Goal: Find specific page/section: Find specific page/section

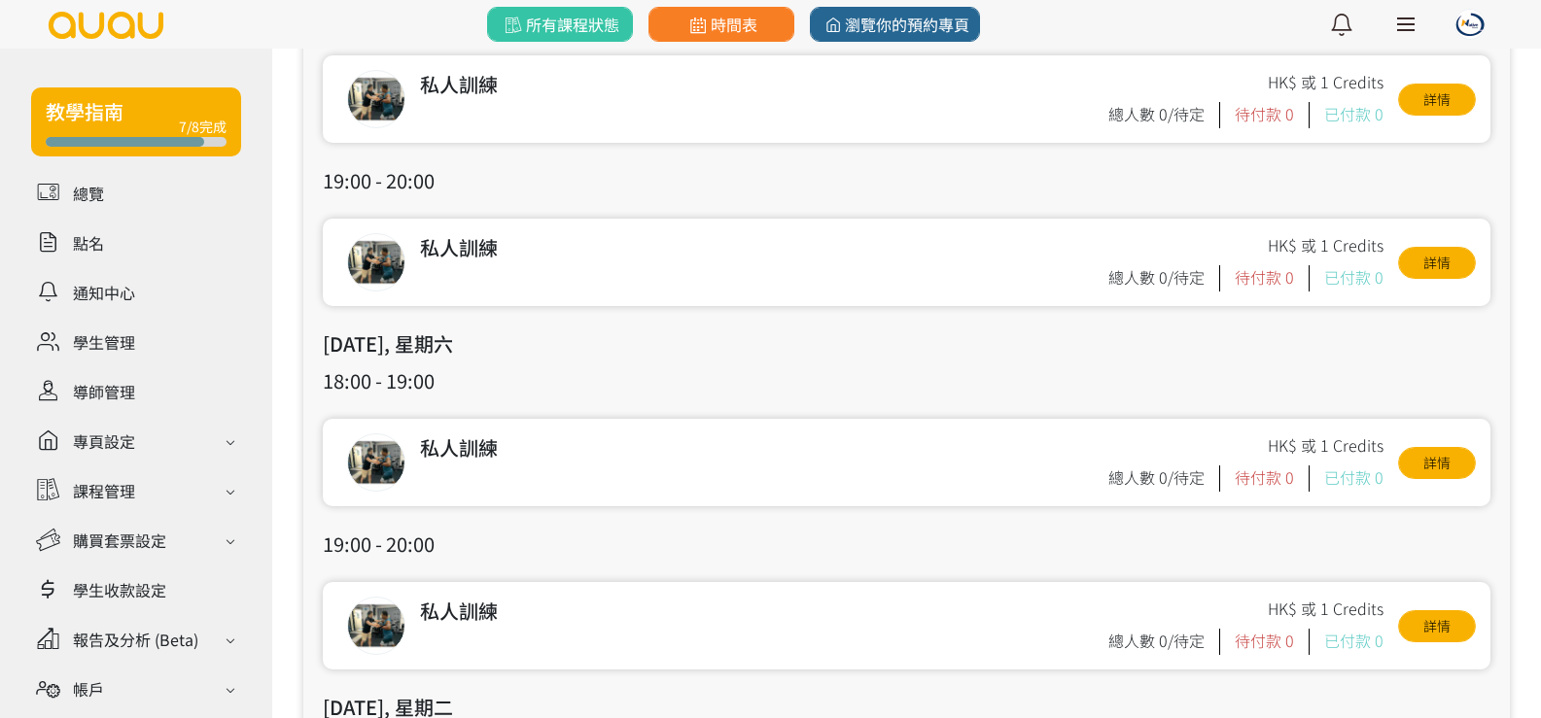
scroll to position [97, 0]
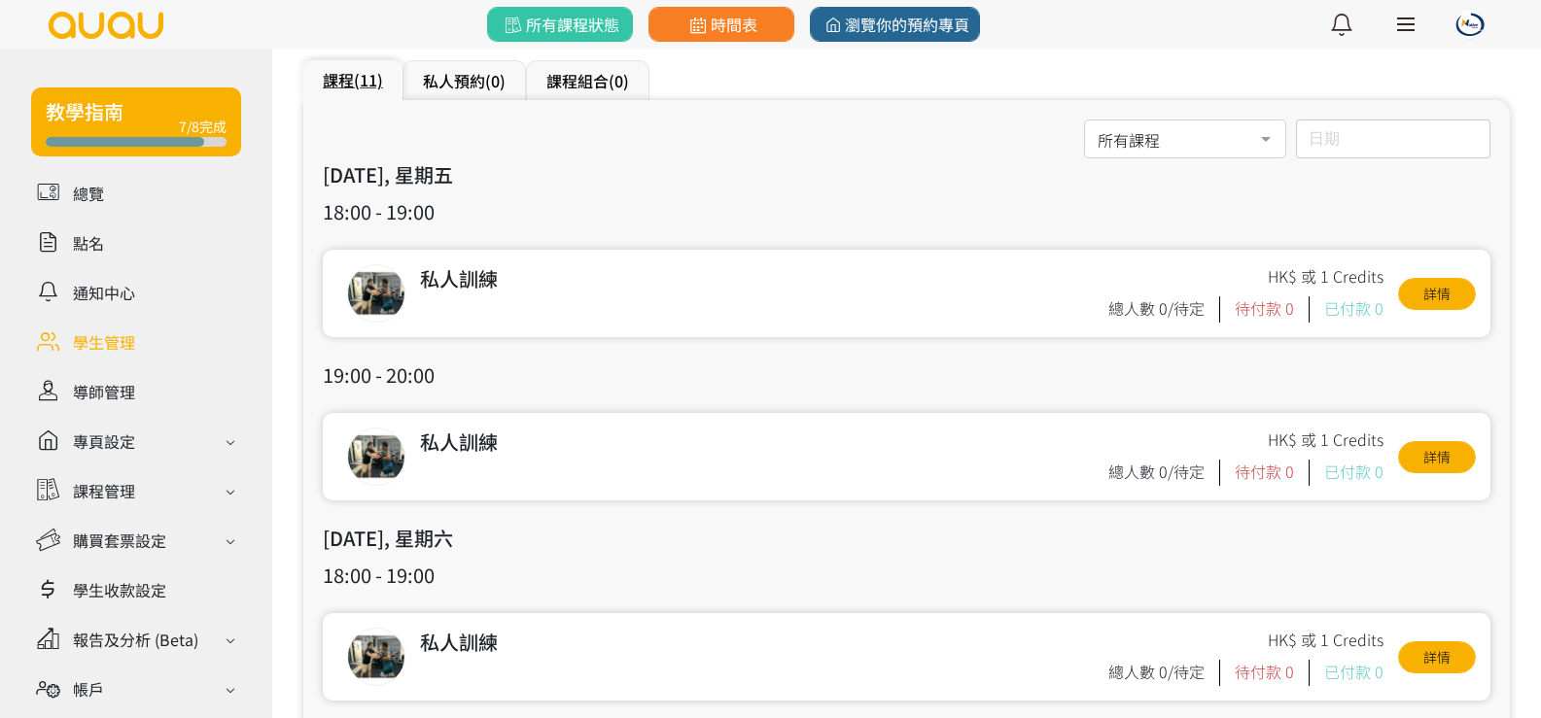
click at [84, 345] on link at bounding box center [136, 342] width 210 height 34
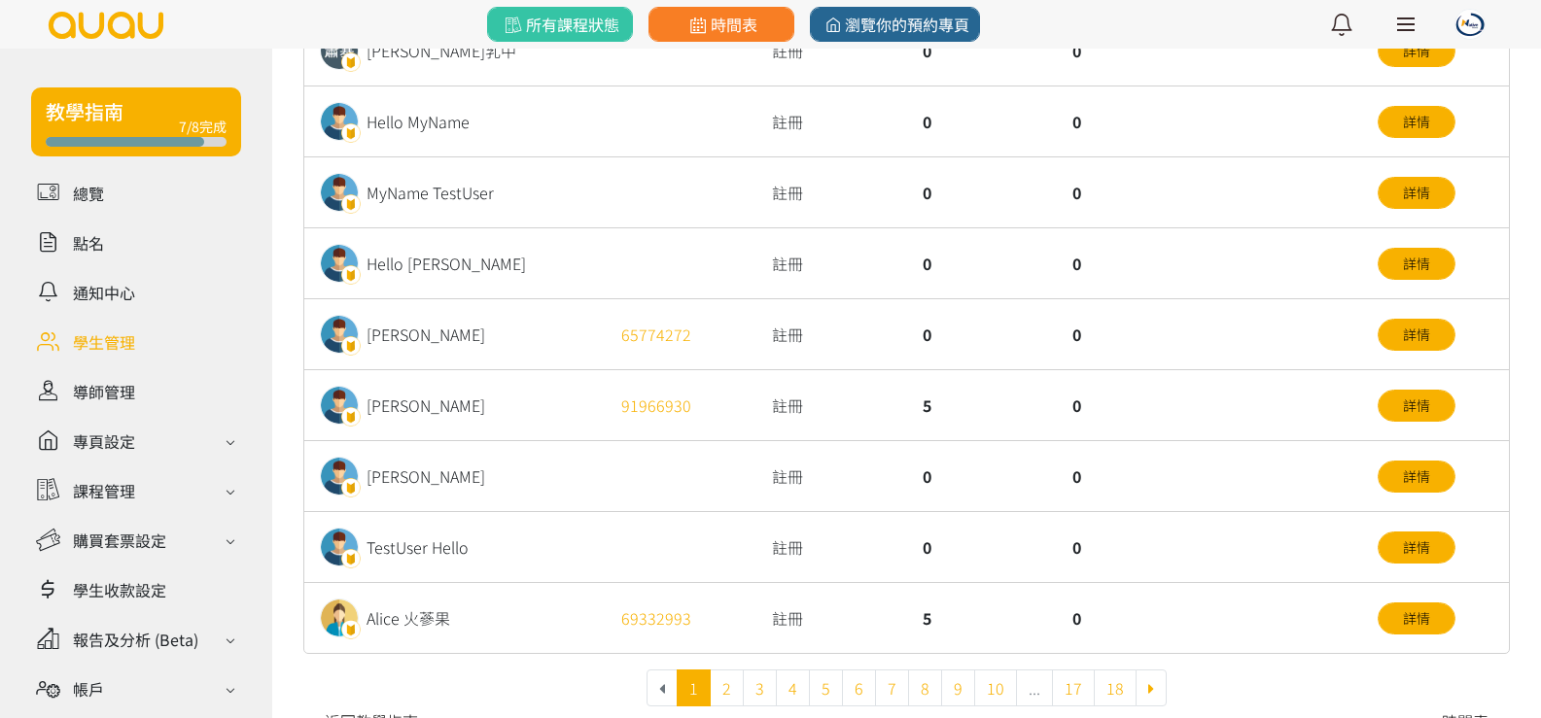
scroll to position [713, 0]
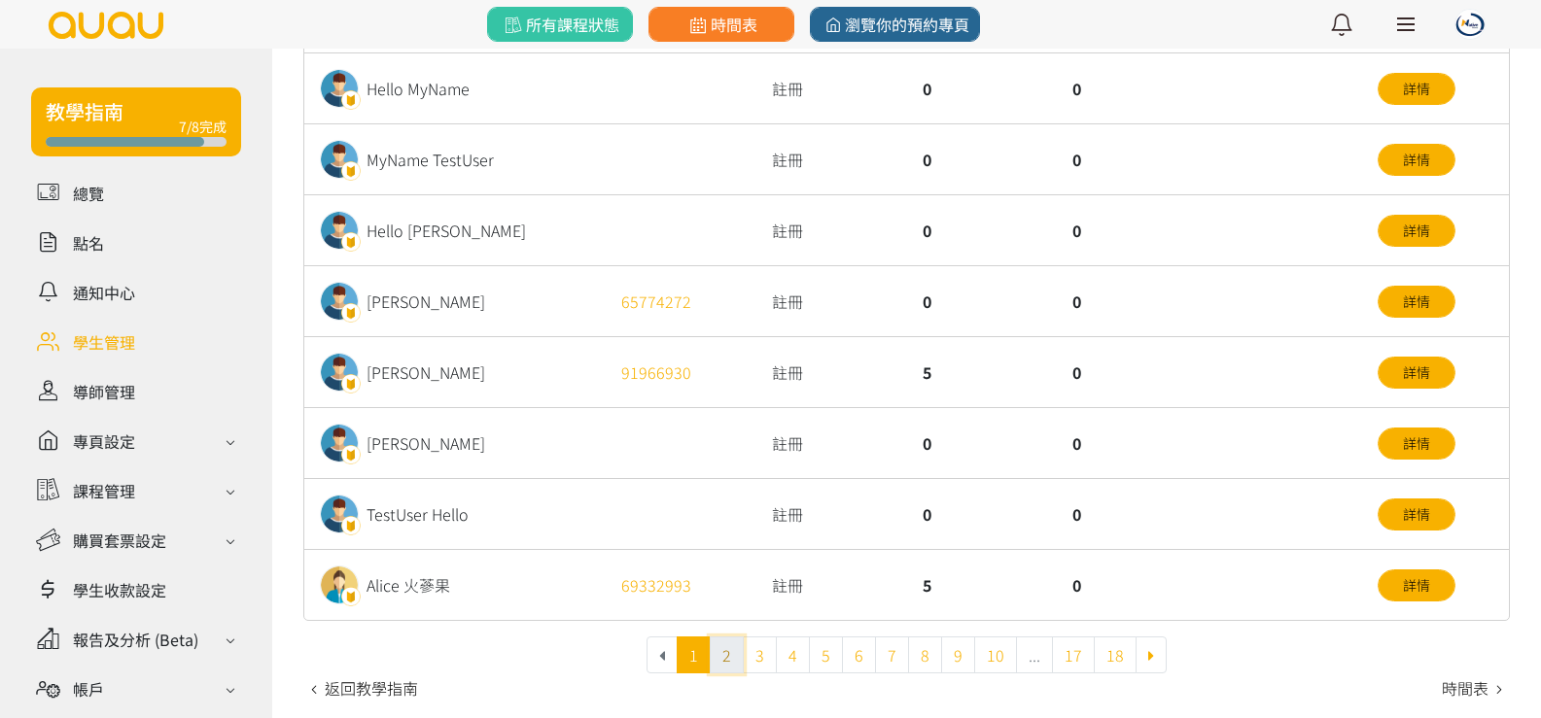
click at [737, 659] on link "2" at bounding box center [727, 655] width 34 height 37
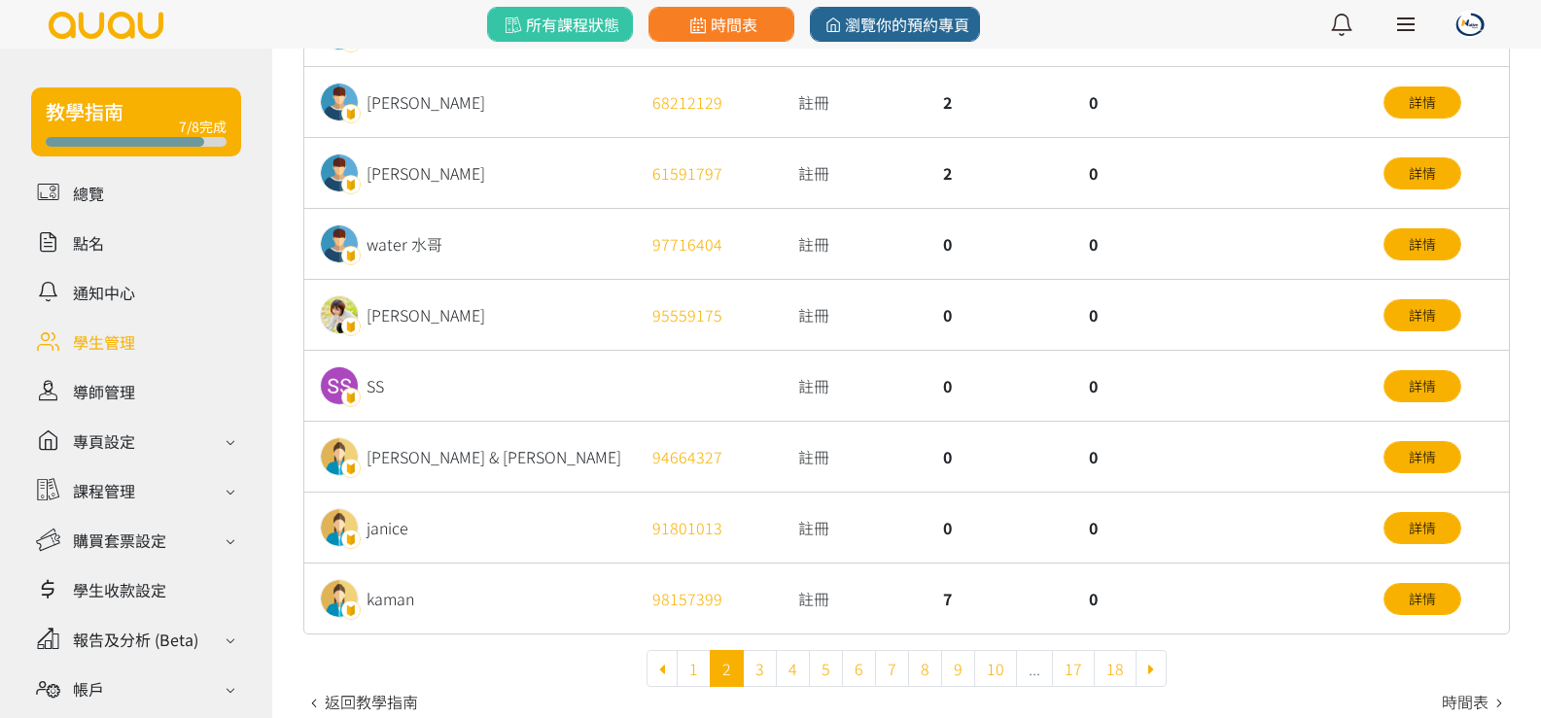
scroll to position [713, 0]
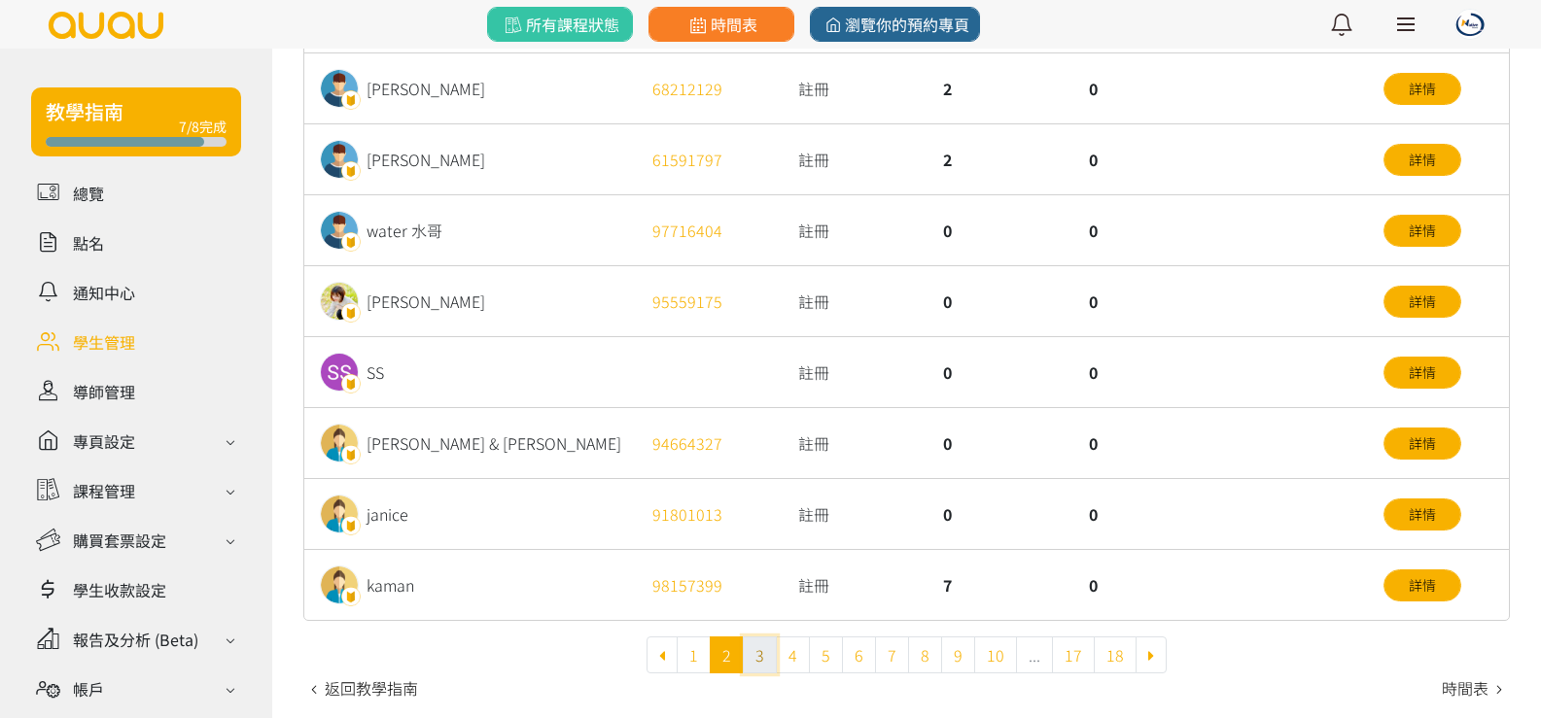
click at [765, 660] on link "3" at bounding box center [760, 655] width 34 height 37
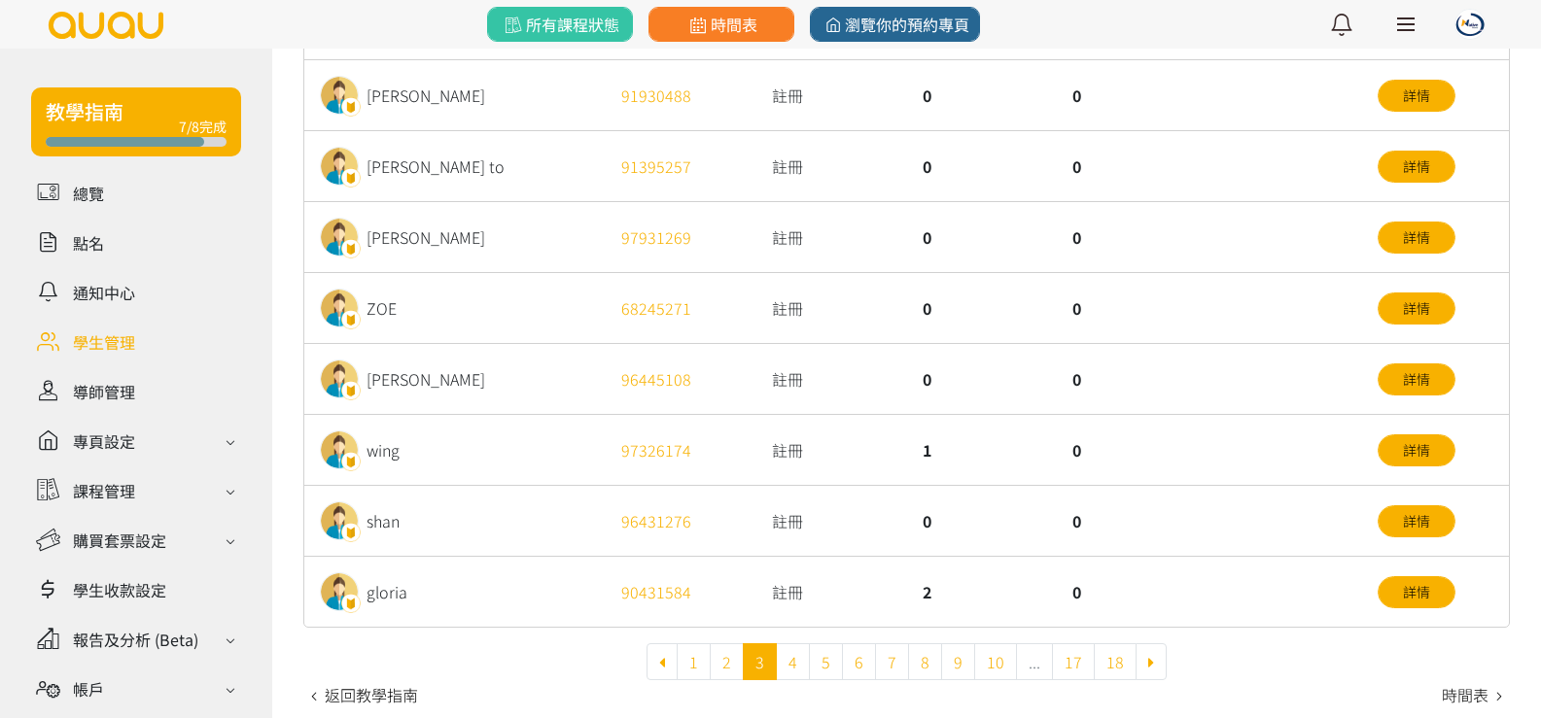
scroll to position [713, 0]
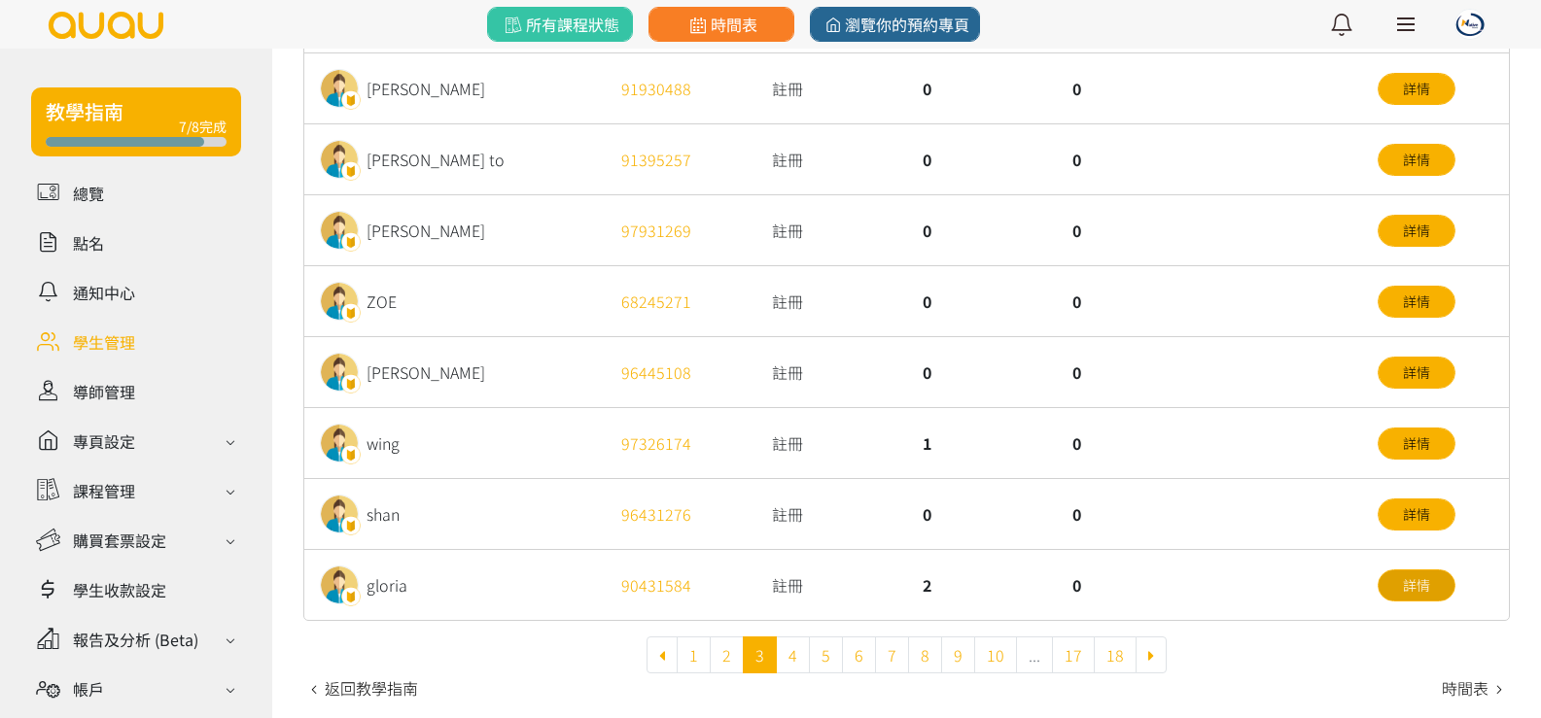
click at [1414, 589] on link "詳情" at bounding box center [1416, 586] width 78 height 32
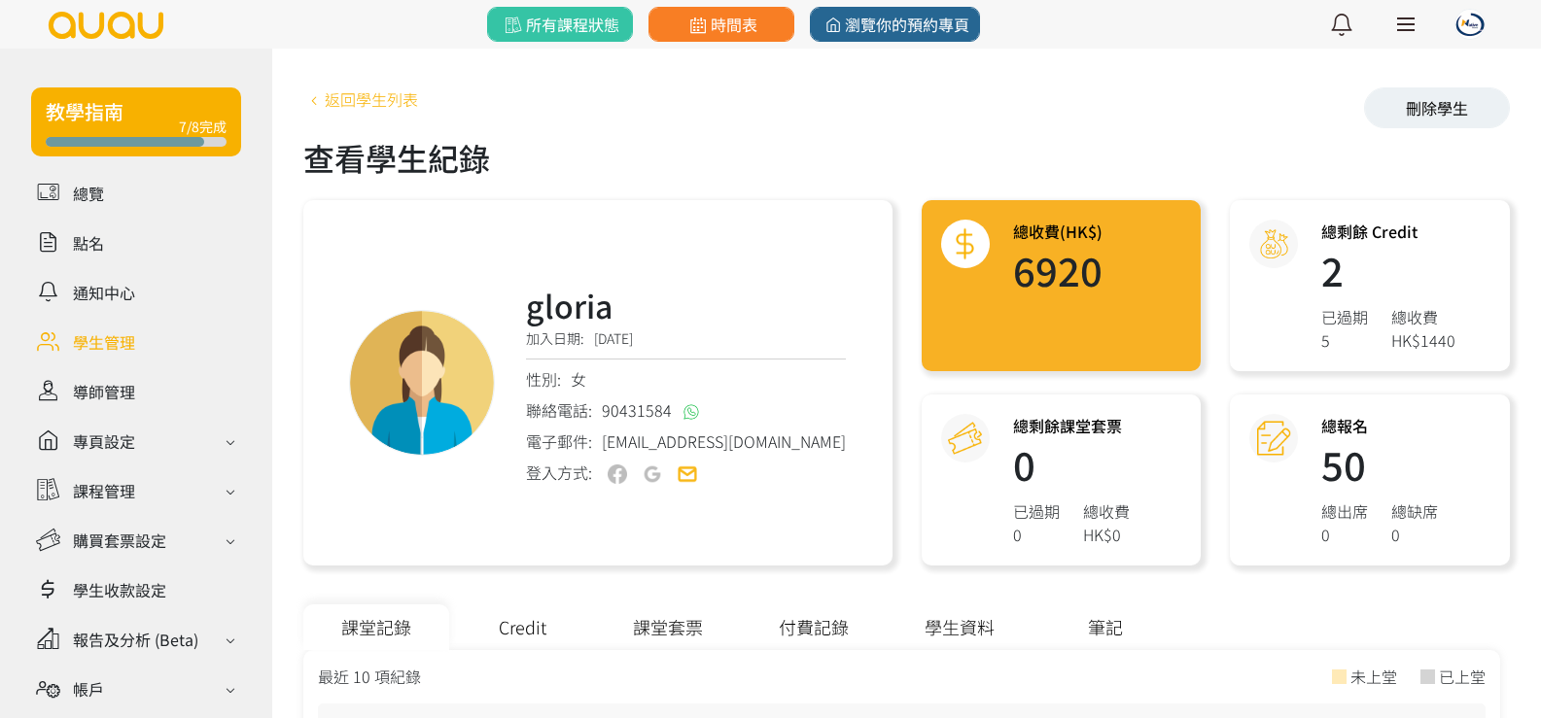
click at [394, 94] on link "返回學生列表" at bounding box center [360, 98] width 115 height 23
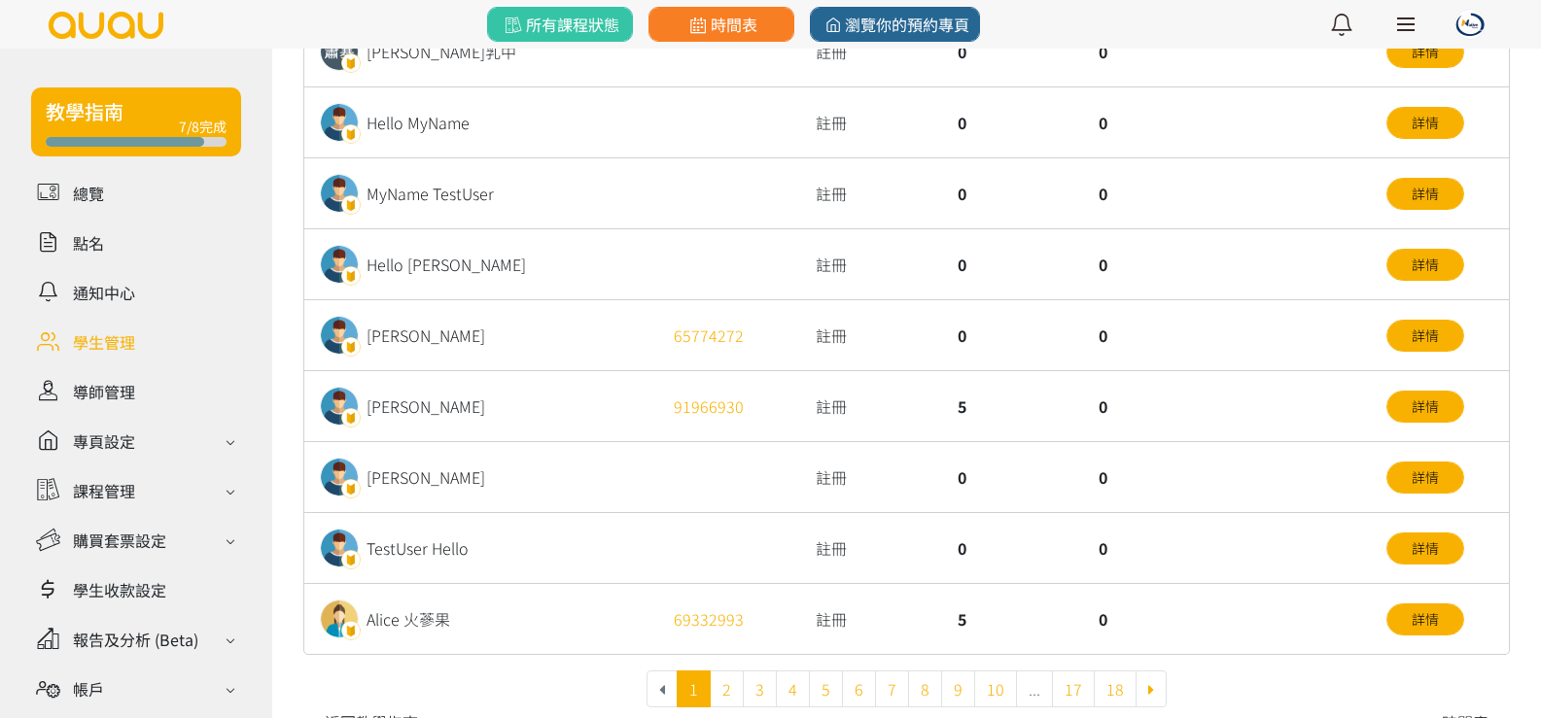
scroll to position [680, 0]
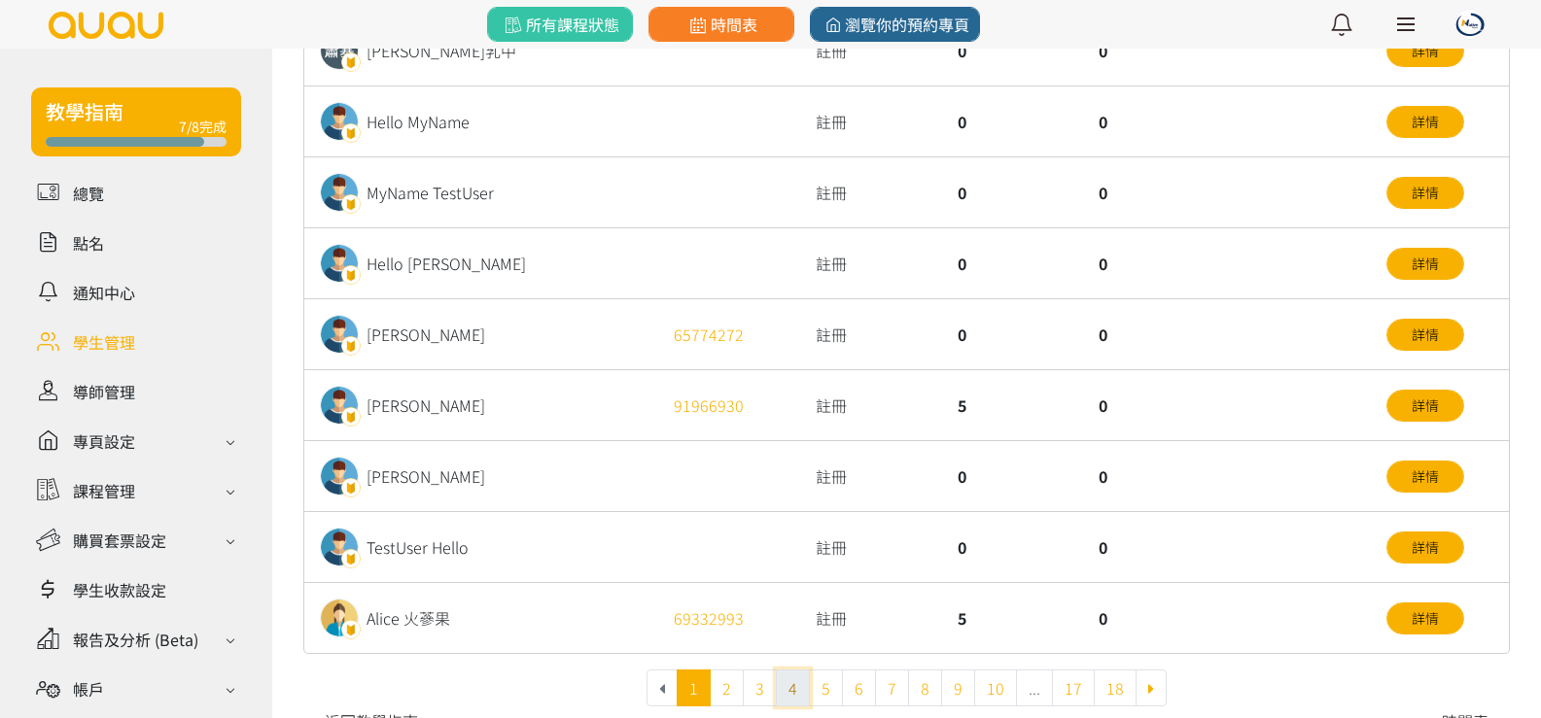
click at [793, 689] on link "4" at bounding box center [793, 688] width 34 height 37
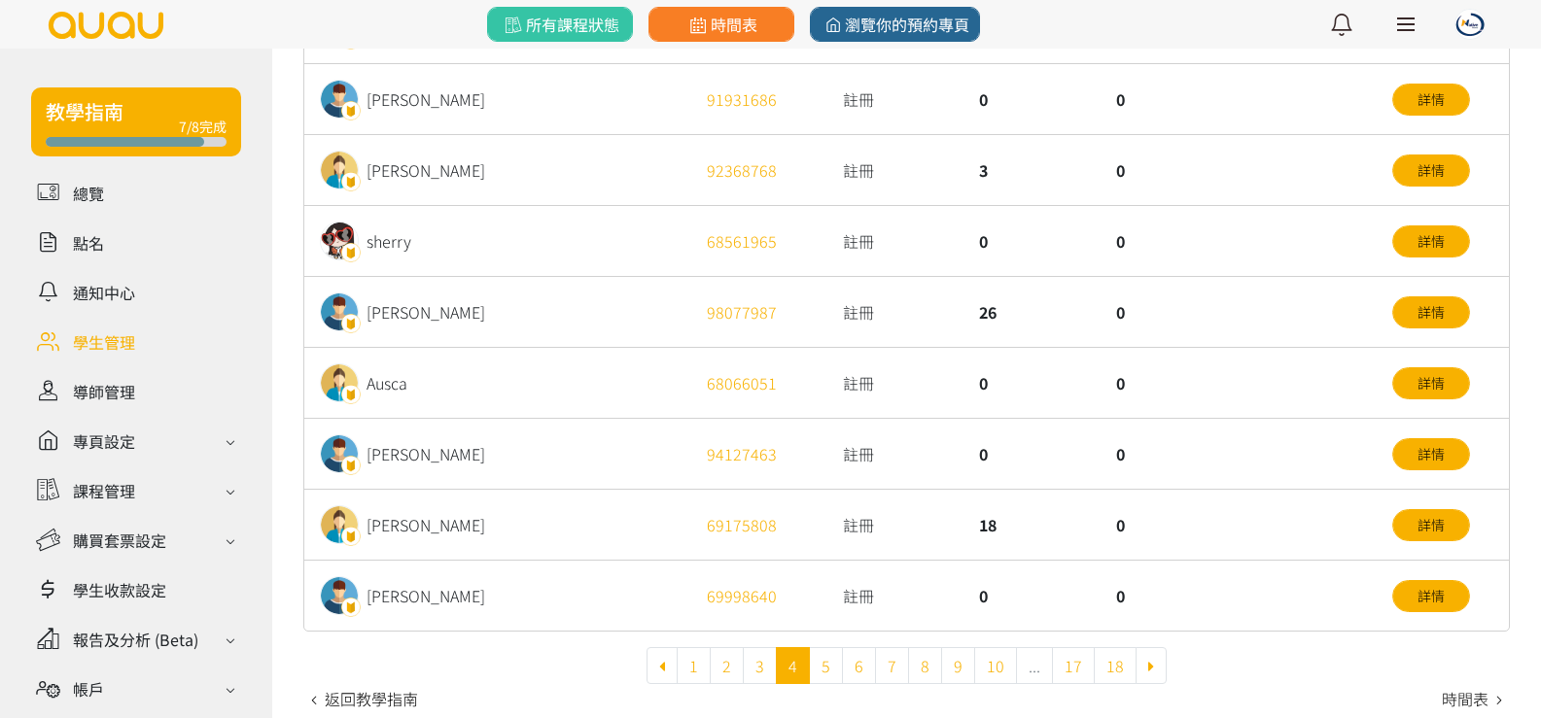
scroll to position [713, 0]
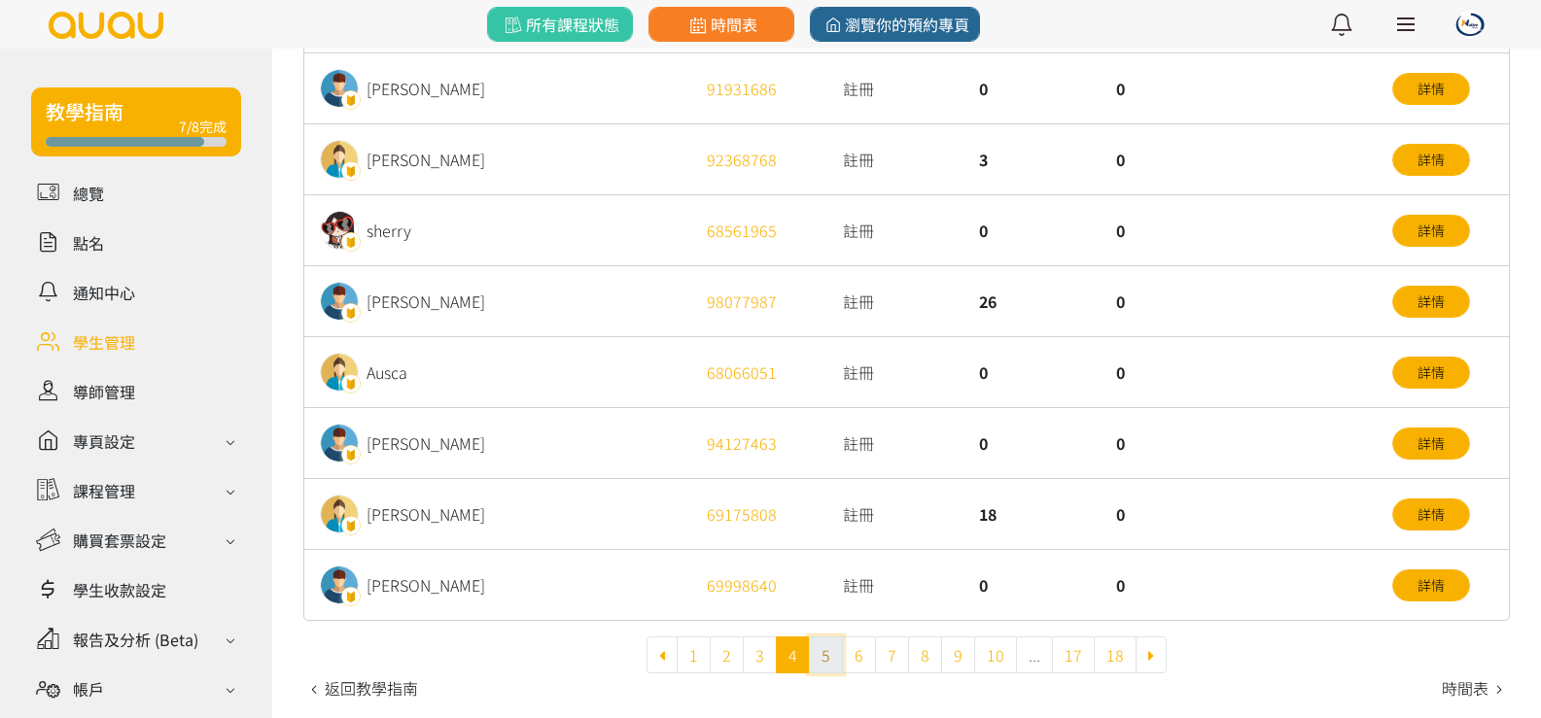
click at [828, 660] on link "5" at bounding box center [826, 655] width 34 height 37
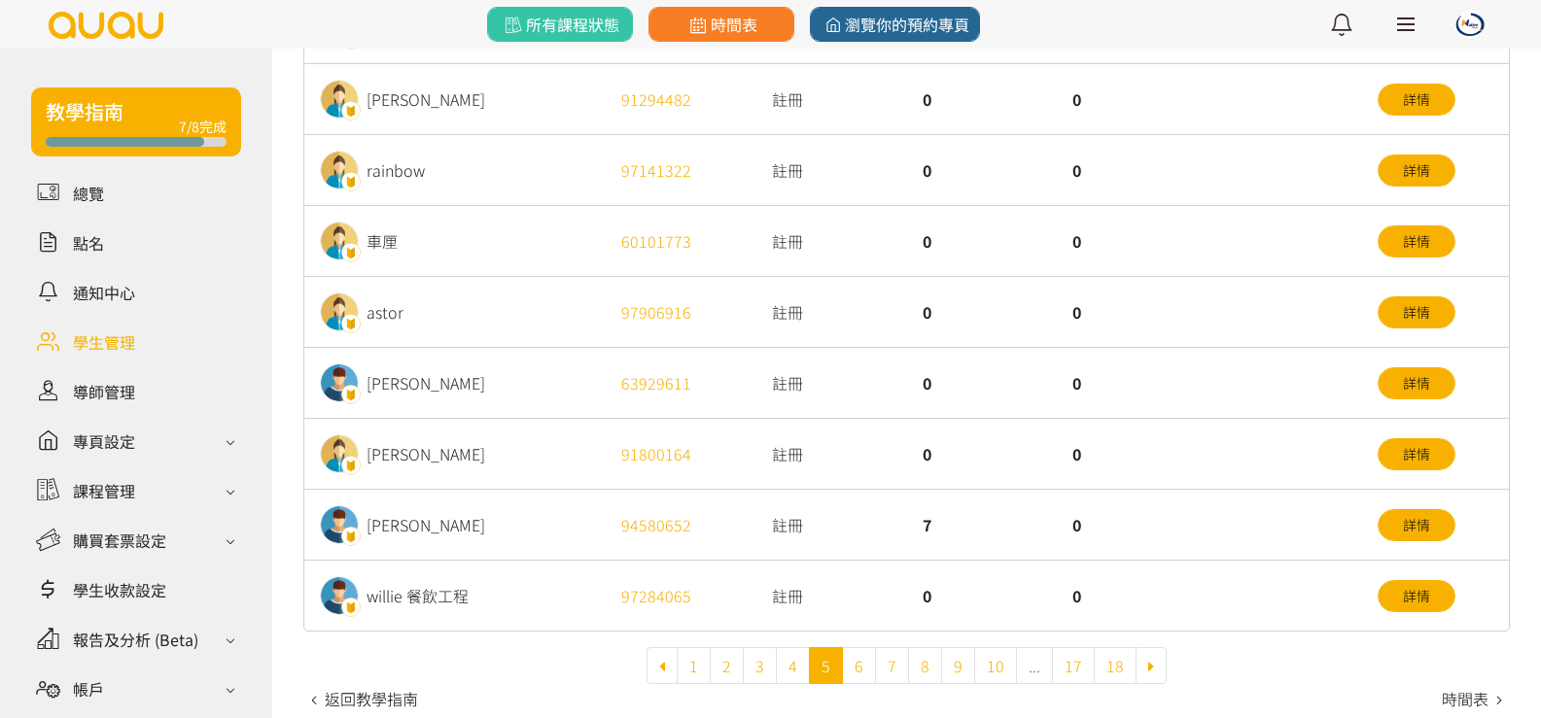
scroll to position [713, 0]
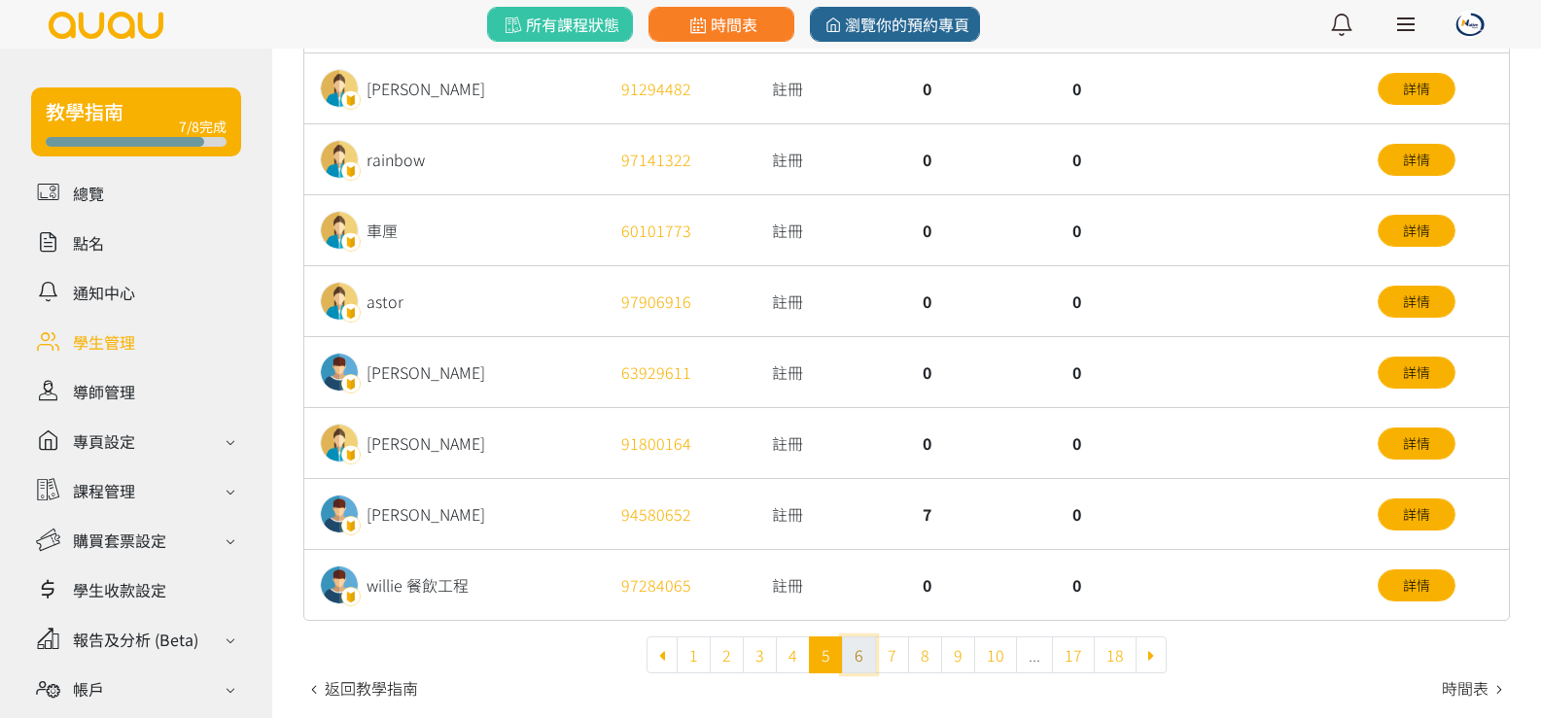
click at [869, 658] on link "6" at bounding box center [859, 655] width 34 height 37
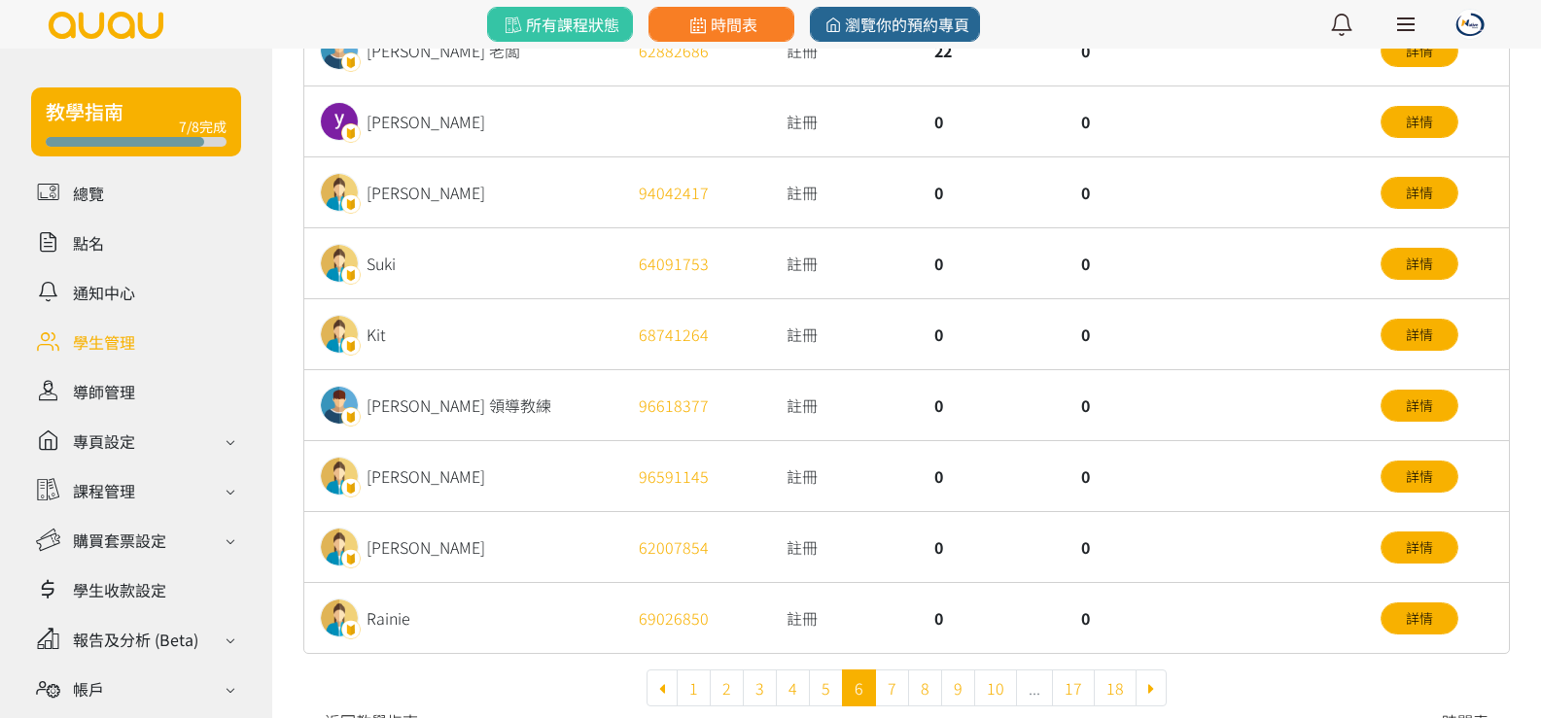
scroll to position [713, 0]
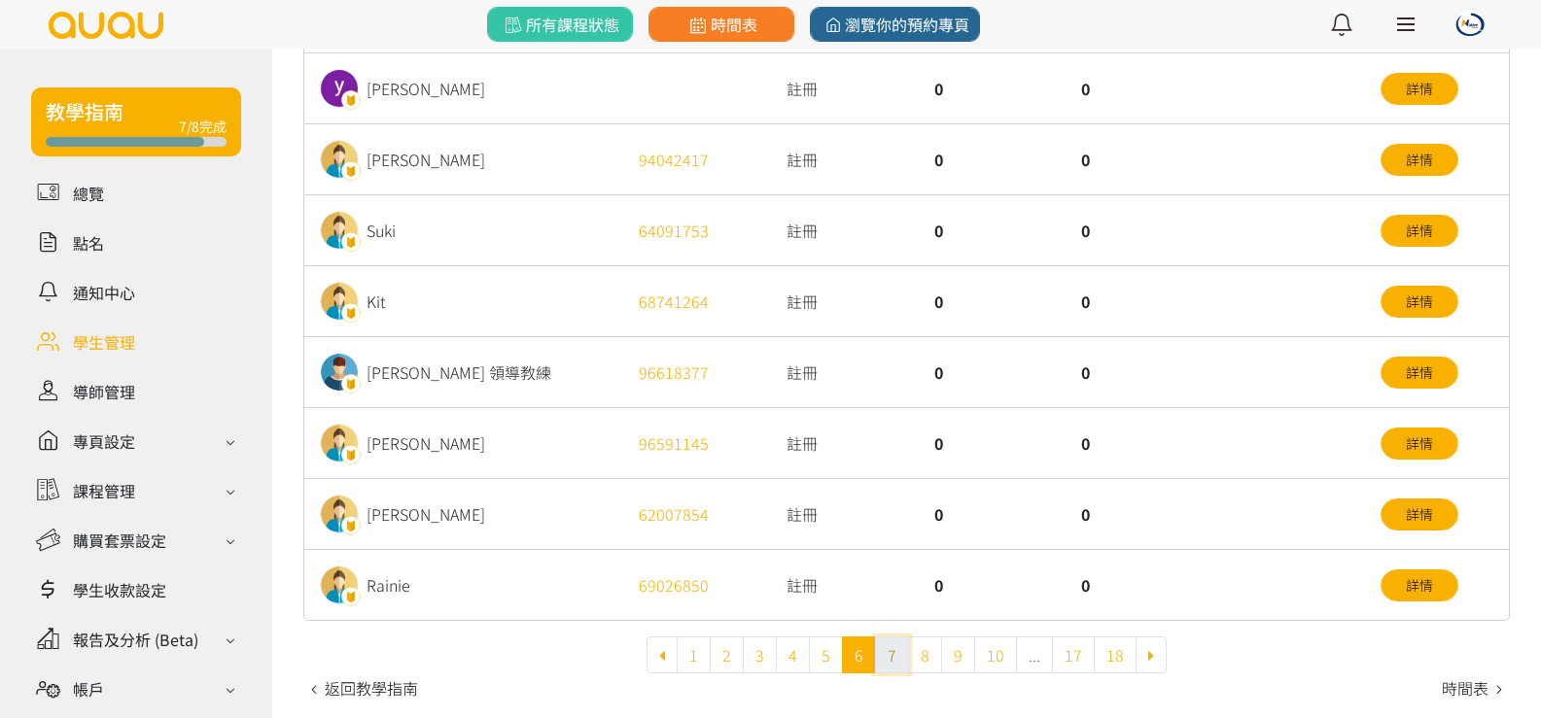
click at [899, 656] on link "7" at bounding box center [892, 655] width 34 height 37
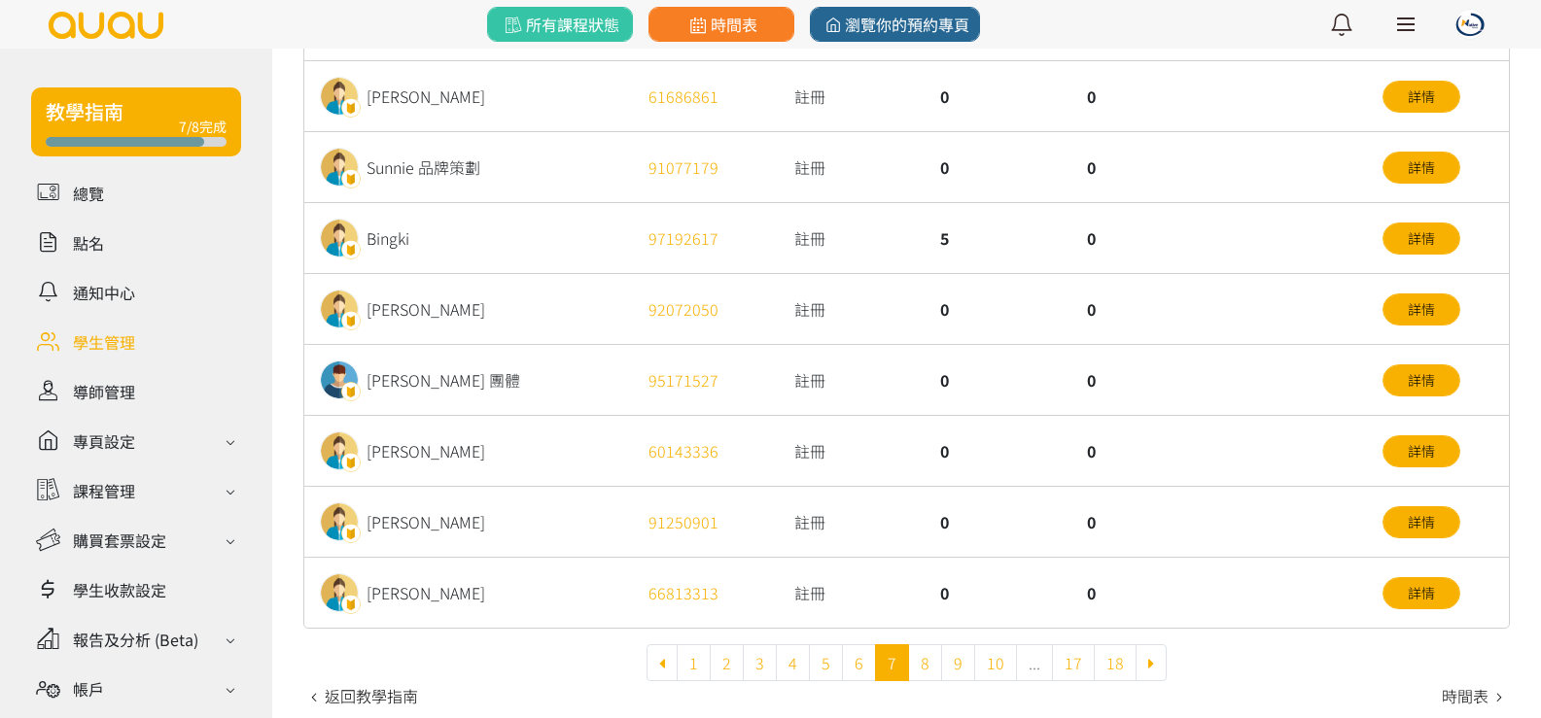
scroll to position [713, 0]
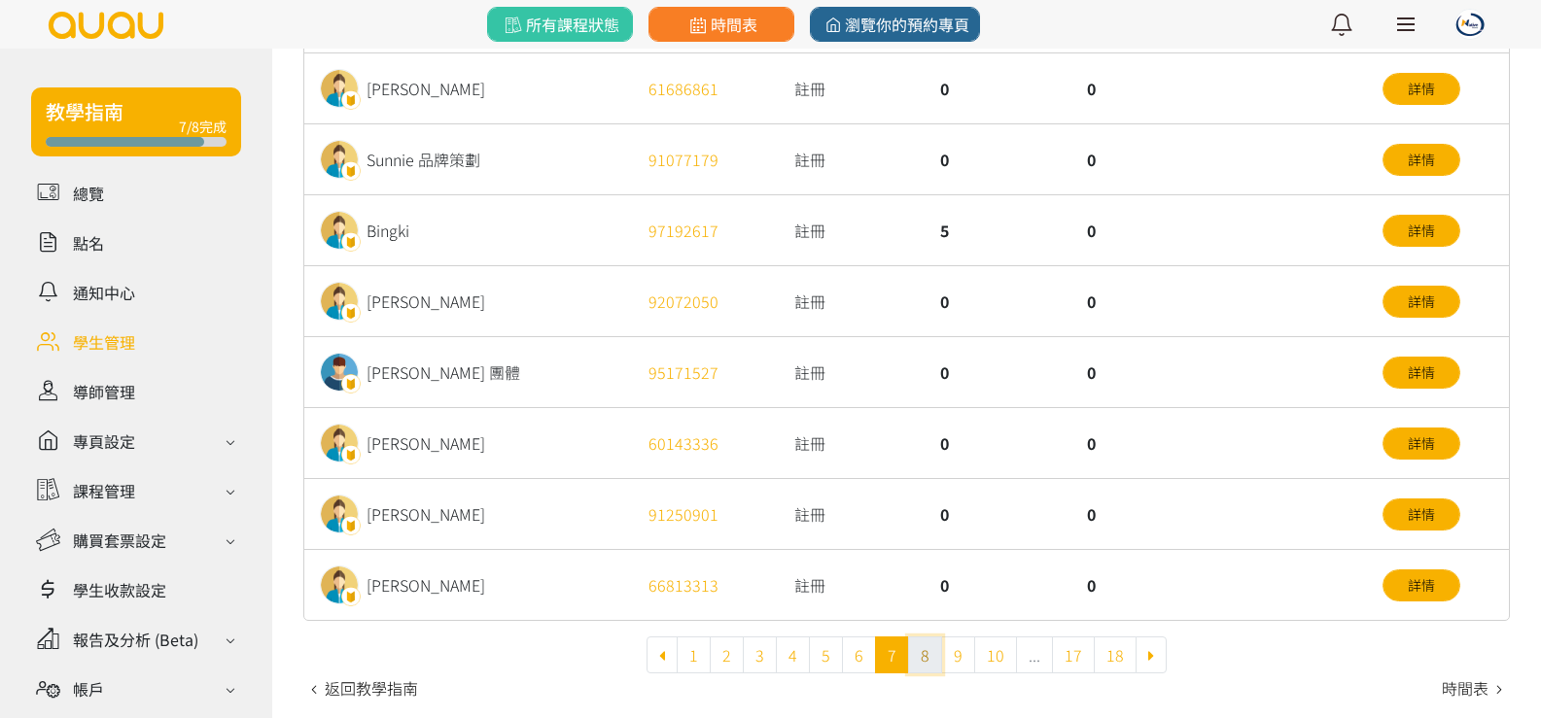
click at [933, 660] on link "8" at bounding box center [925, 655] width 34 height 37
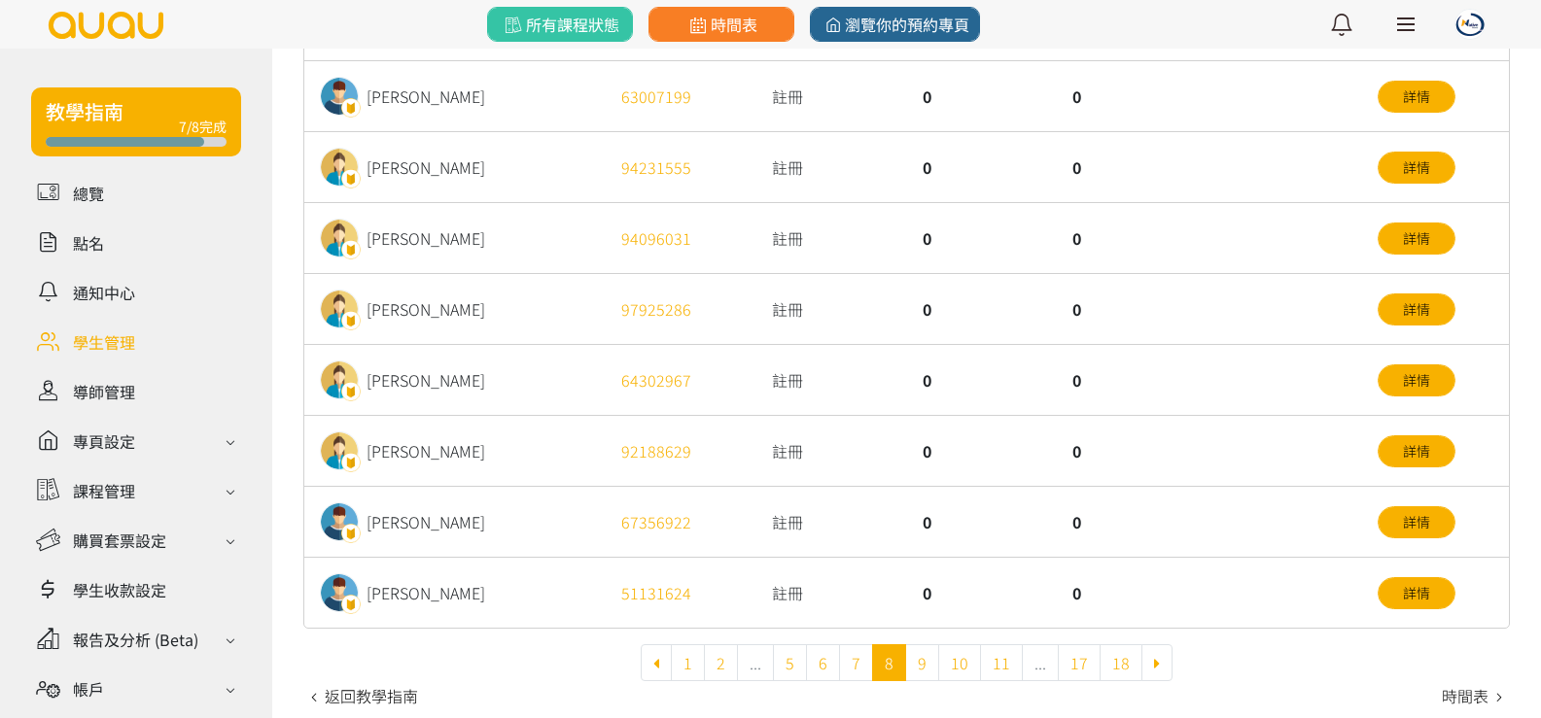
scroll to position [713, 0]
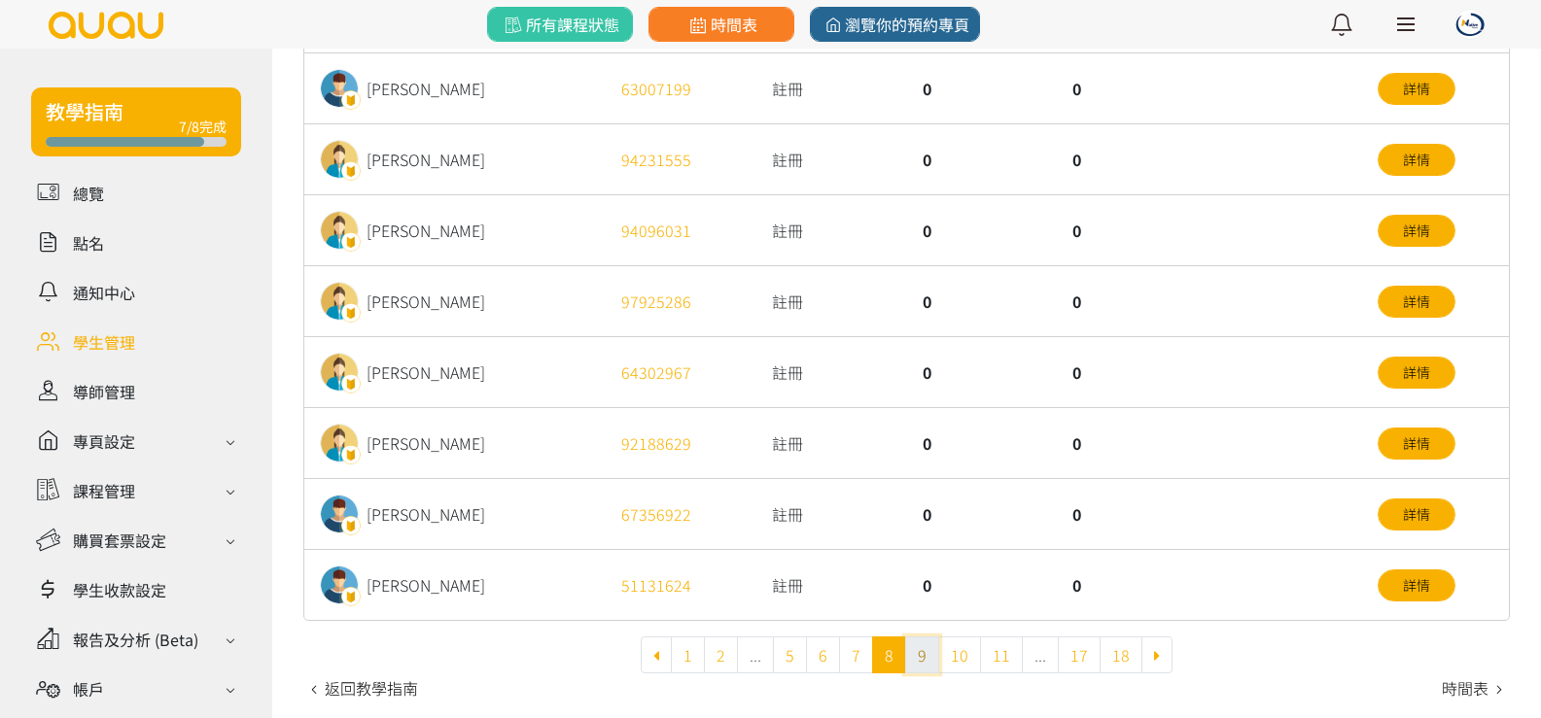
click at [926, 651] on link "9" at bounding box center [922, 655] width 34 height 37
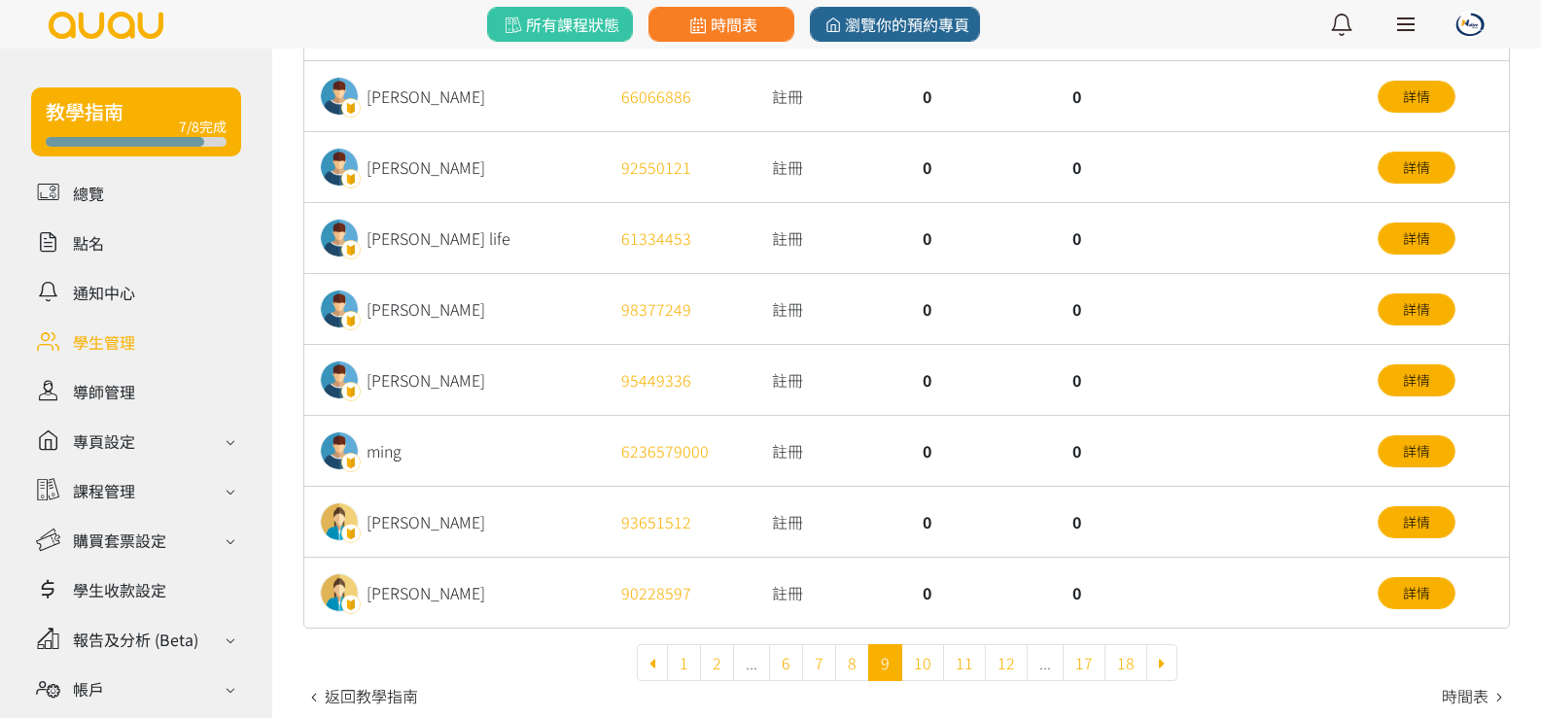
scroll to position [713, 0]
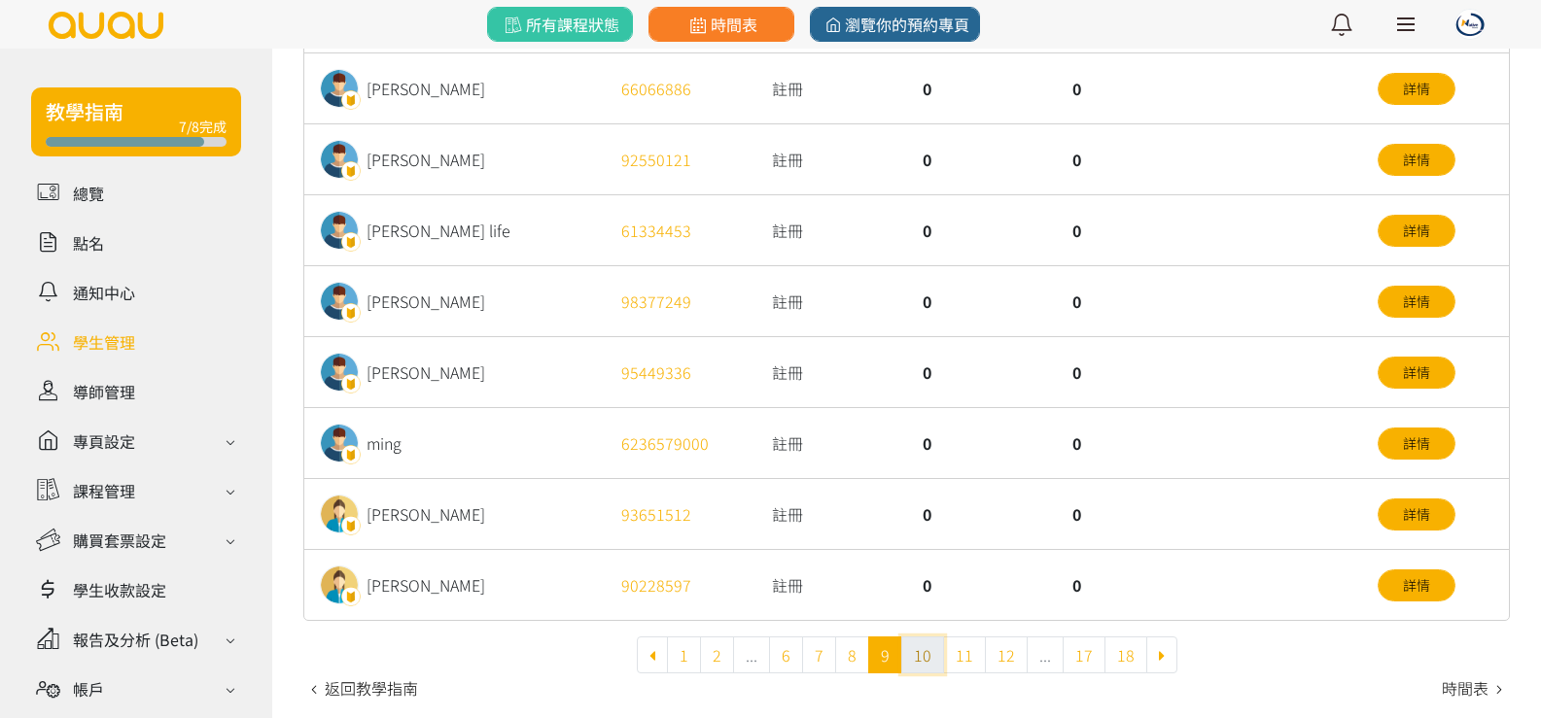
click at [919, 648] on link "10" at bounding box center [922, 655] width 43 height 37
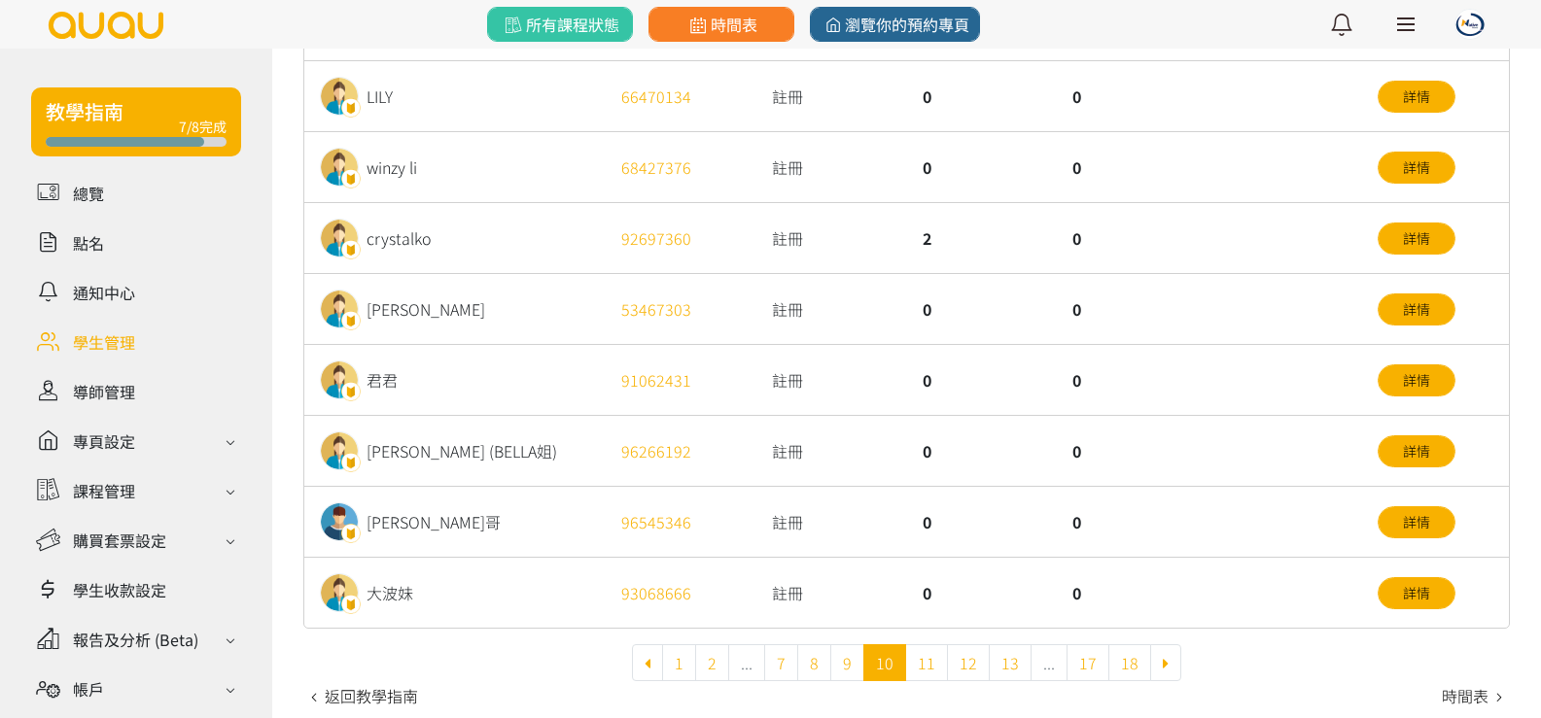
scroll to position [713, 0]
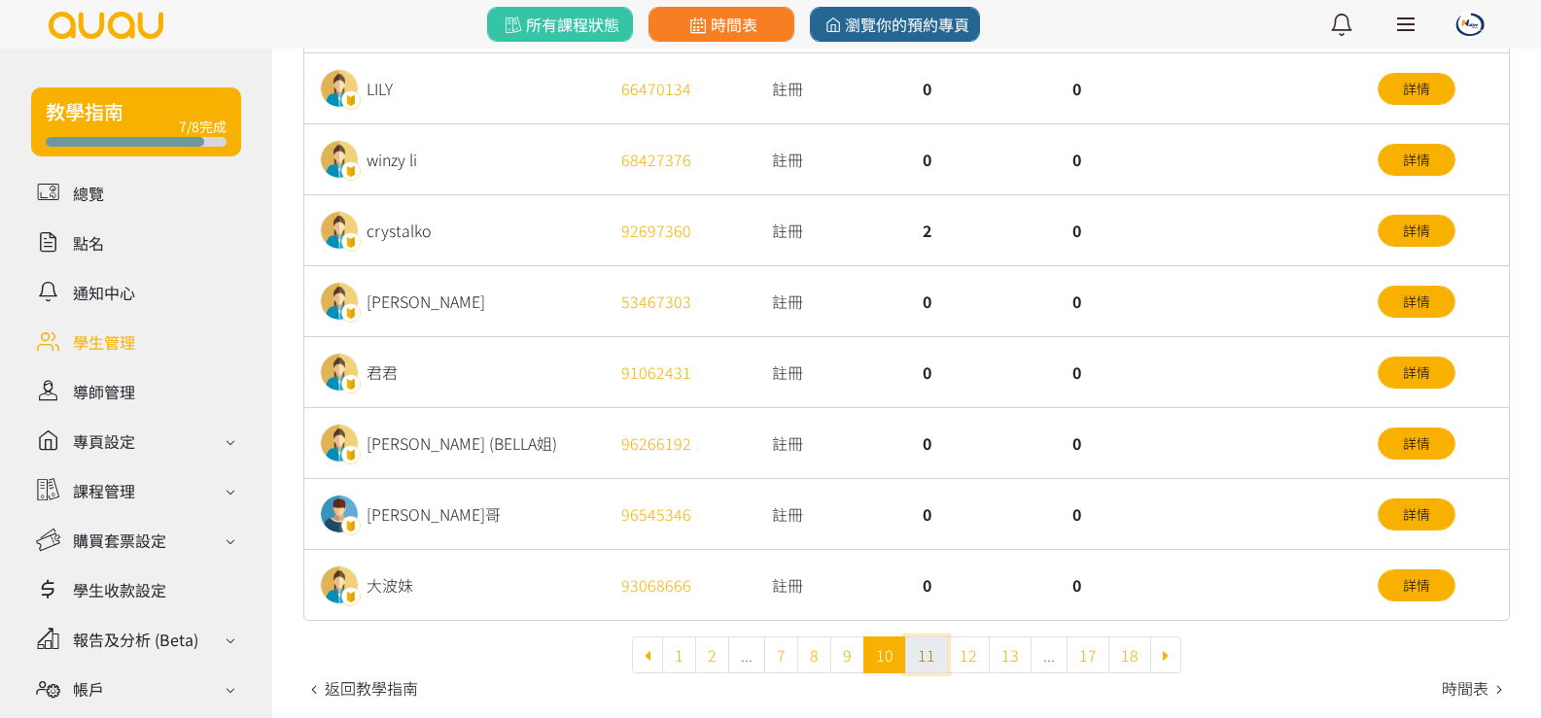
click at [937, 659] on link "11" at bounding box center [926, 655] width 43 height 37
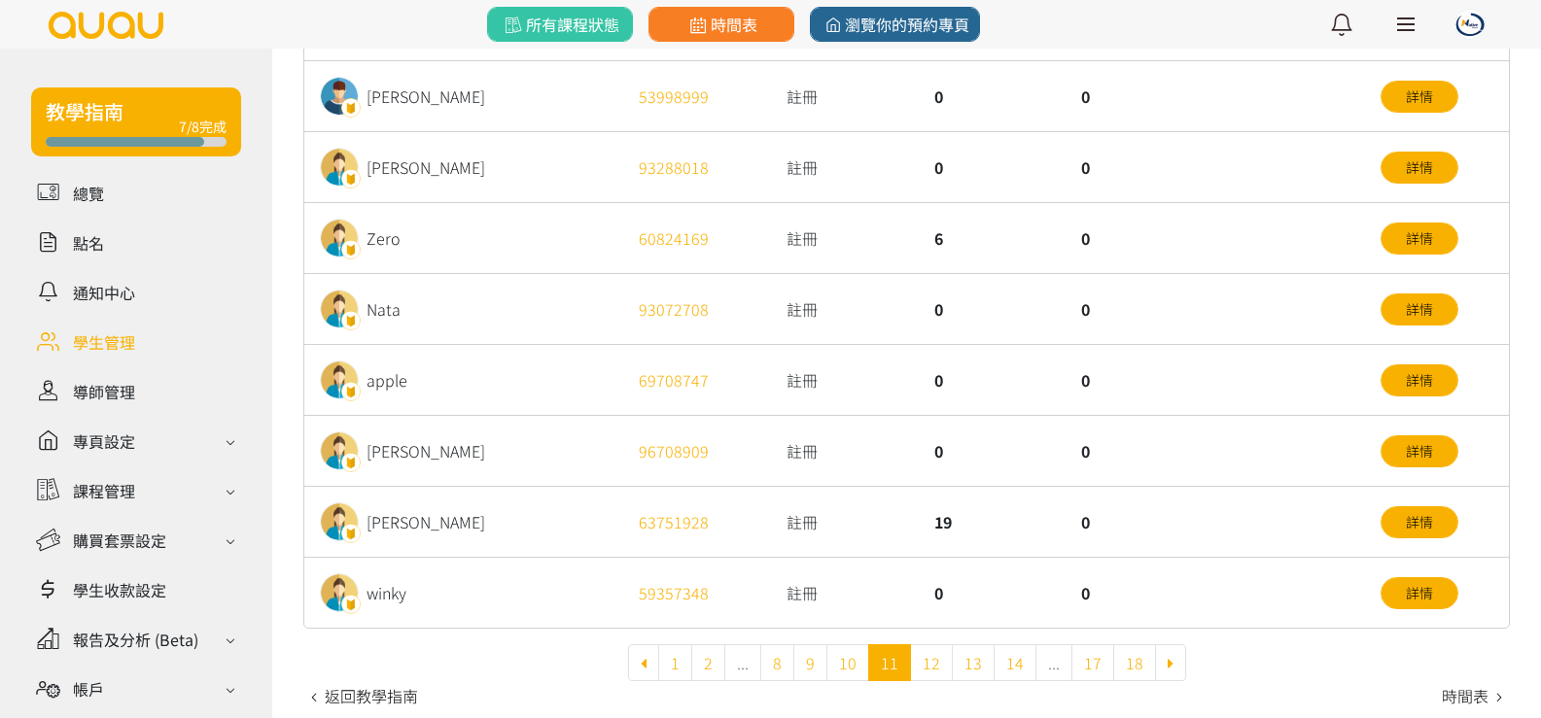
scroll to position [713, 0]
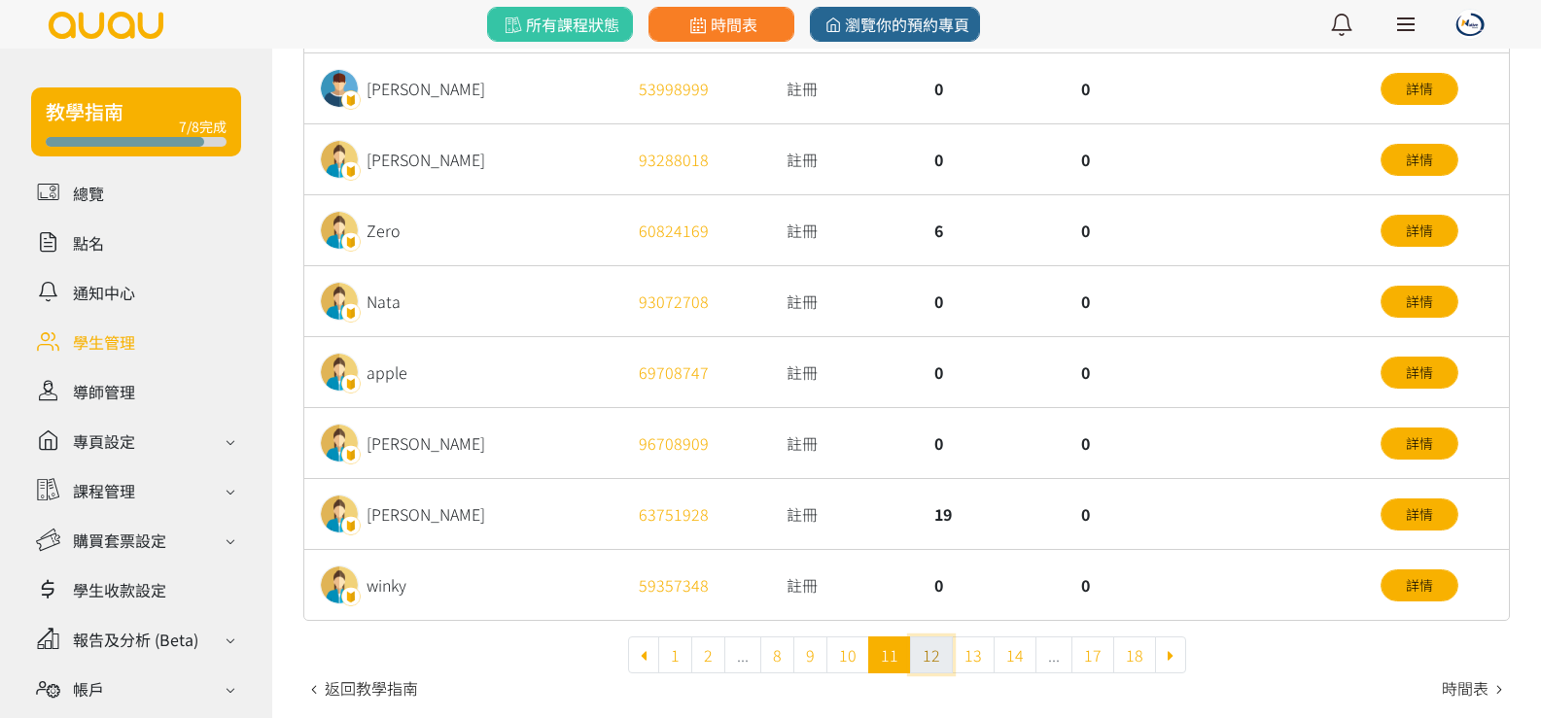
click at [932, 655] on link "12" at bounding box center [931, 655] width 43 height 37
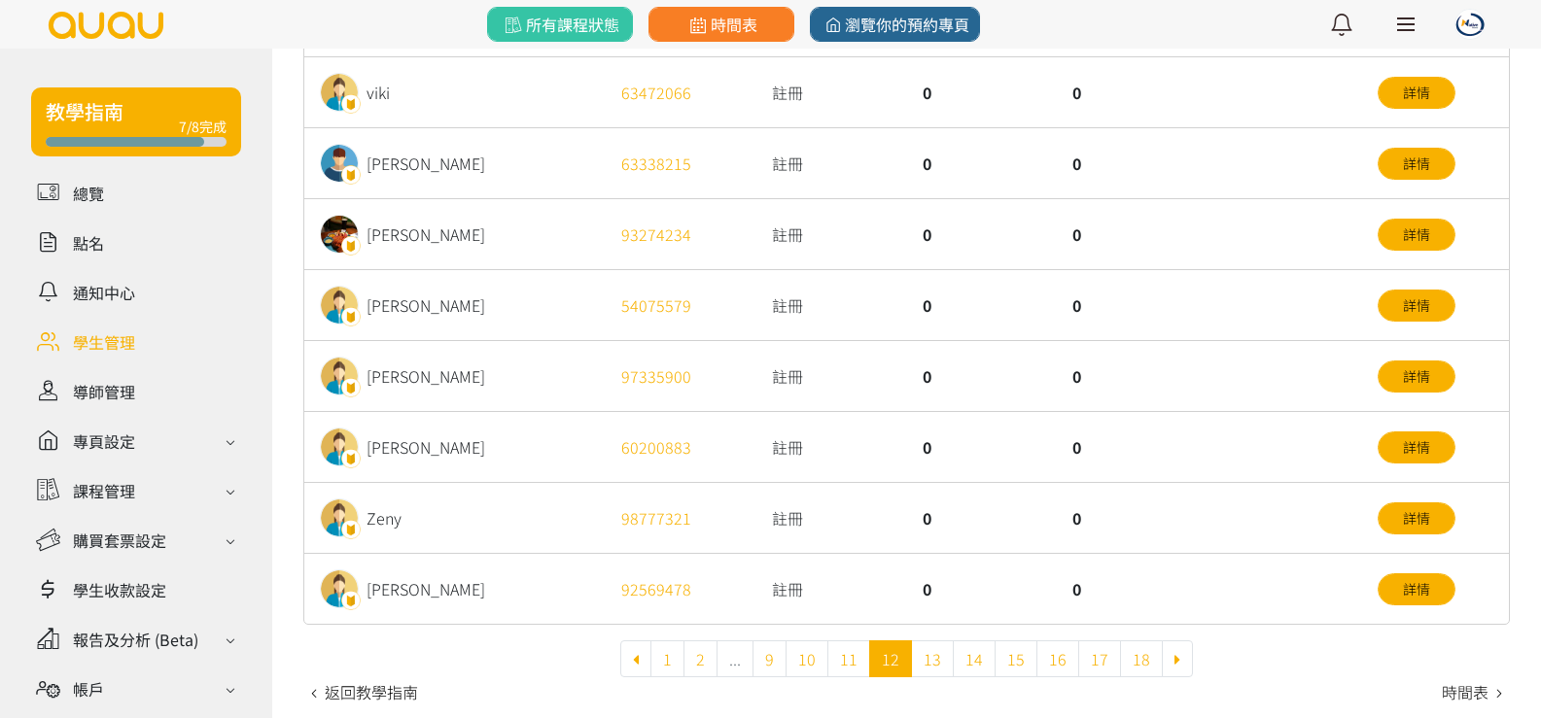
scroll to position [713, 0]
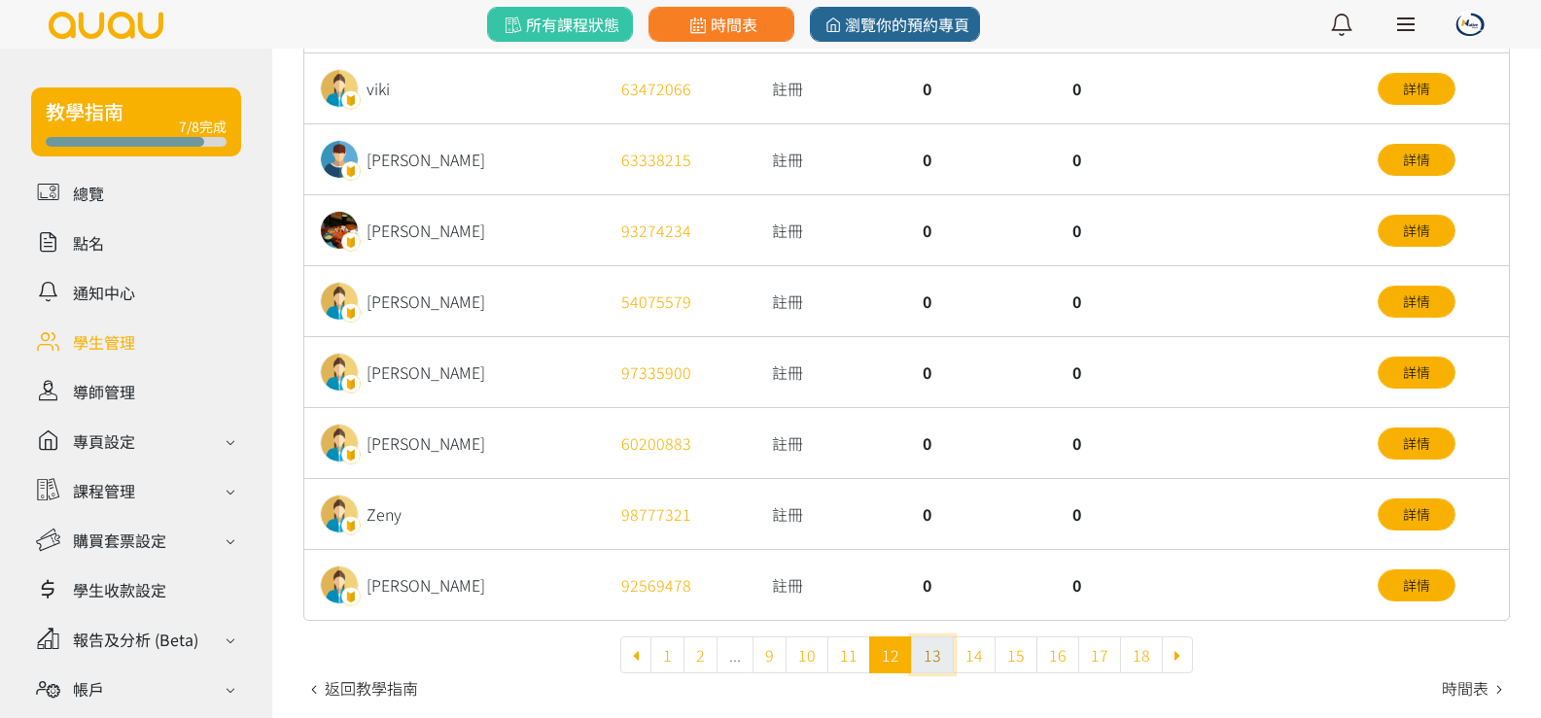
click at [934, 646] on link "13" at bounding box center [932, 655] width 43 height 37
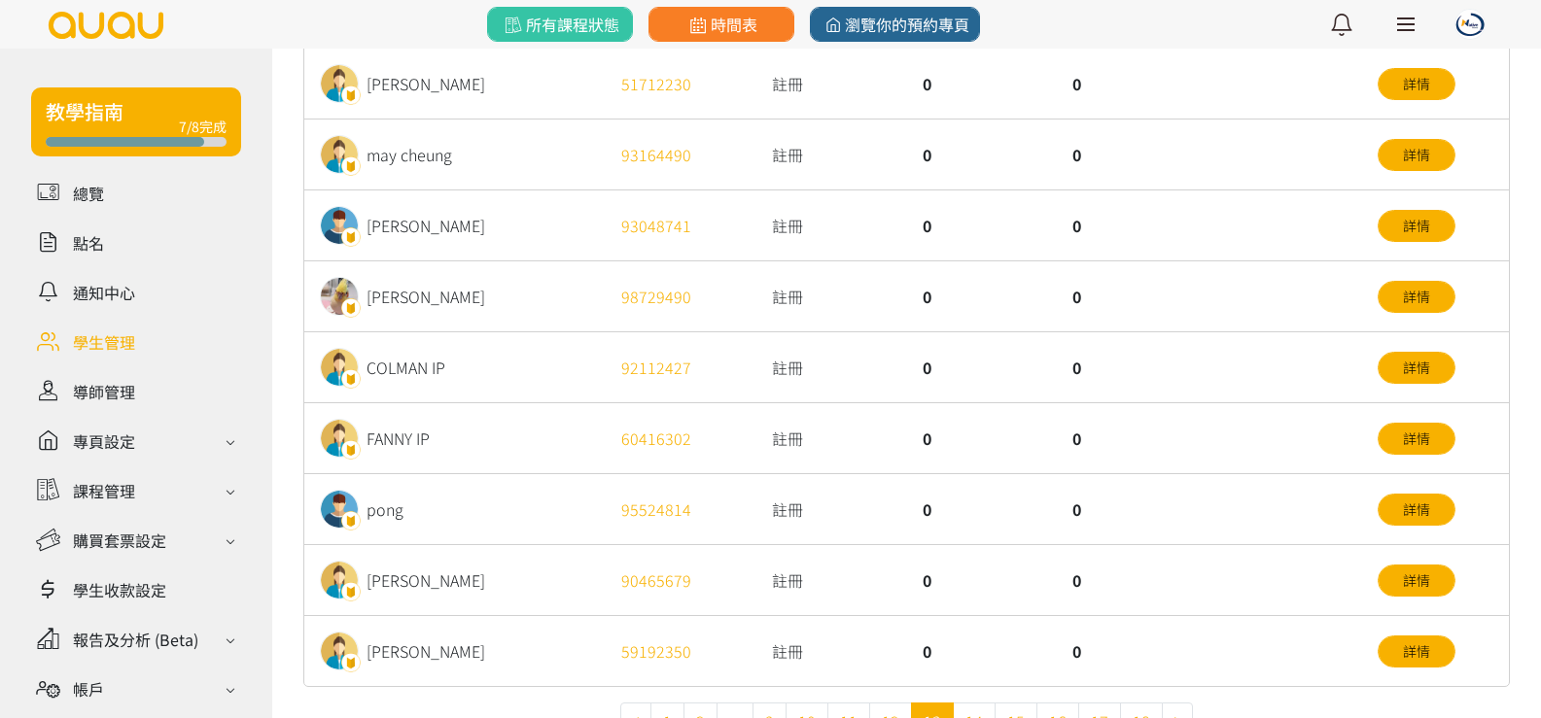
scroll to position [680, 0]
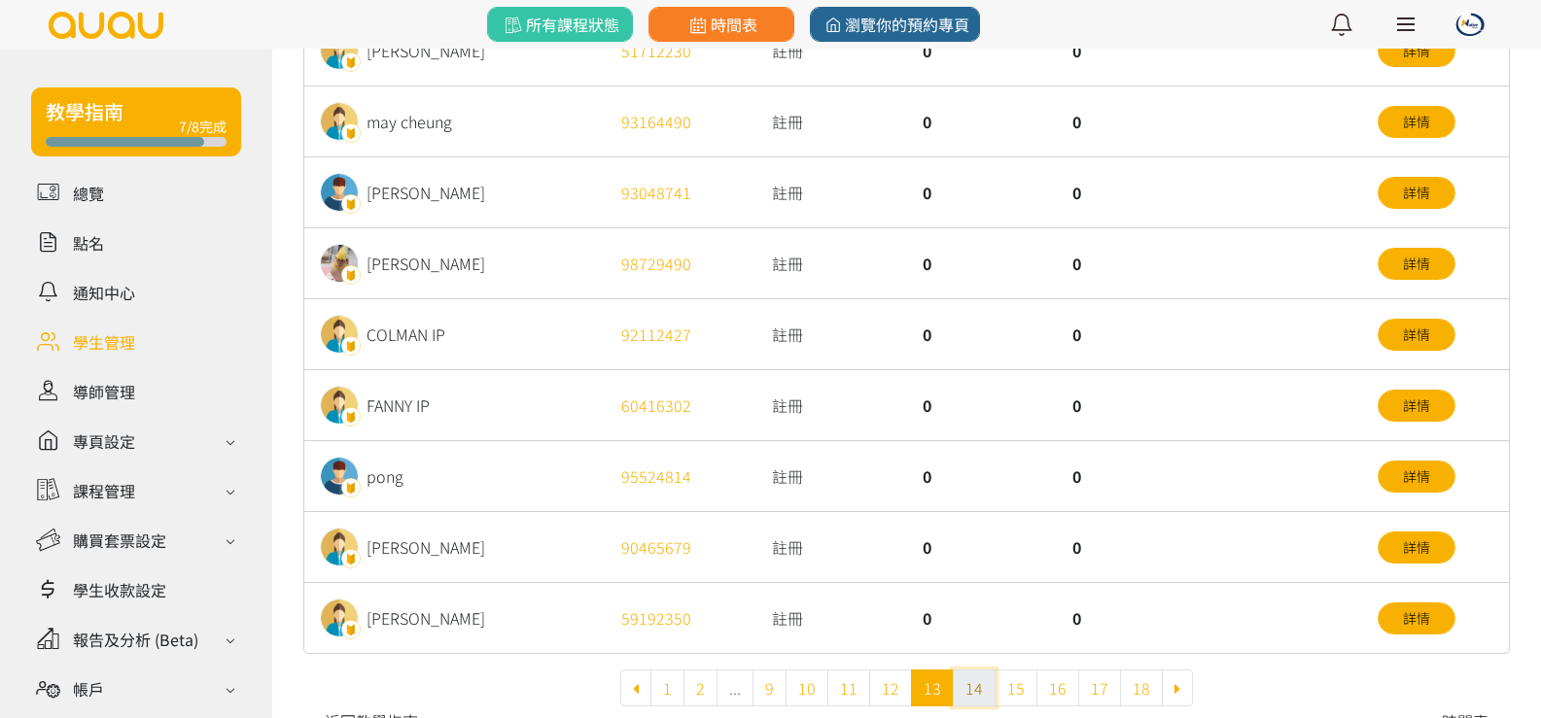
click at [974, 681] on link "14" at bounding box center [974, 688] width 43 height 37
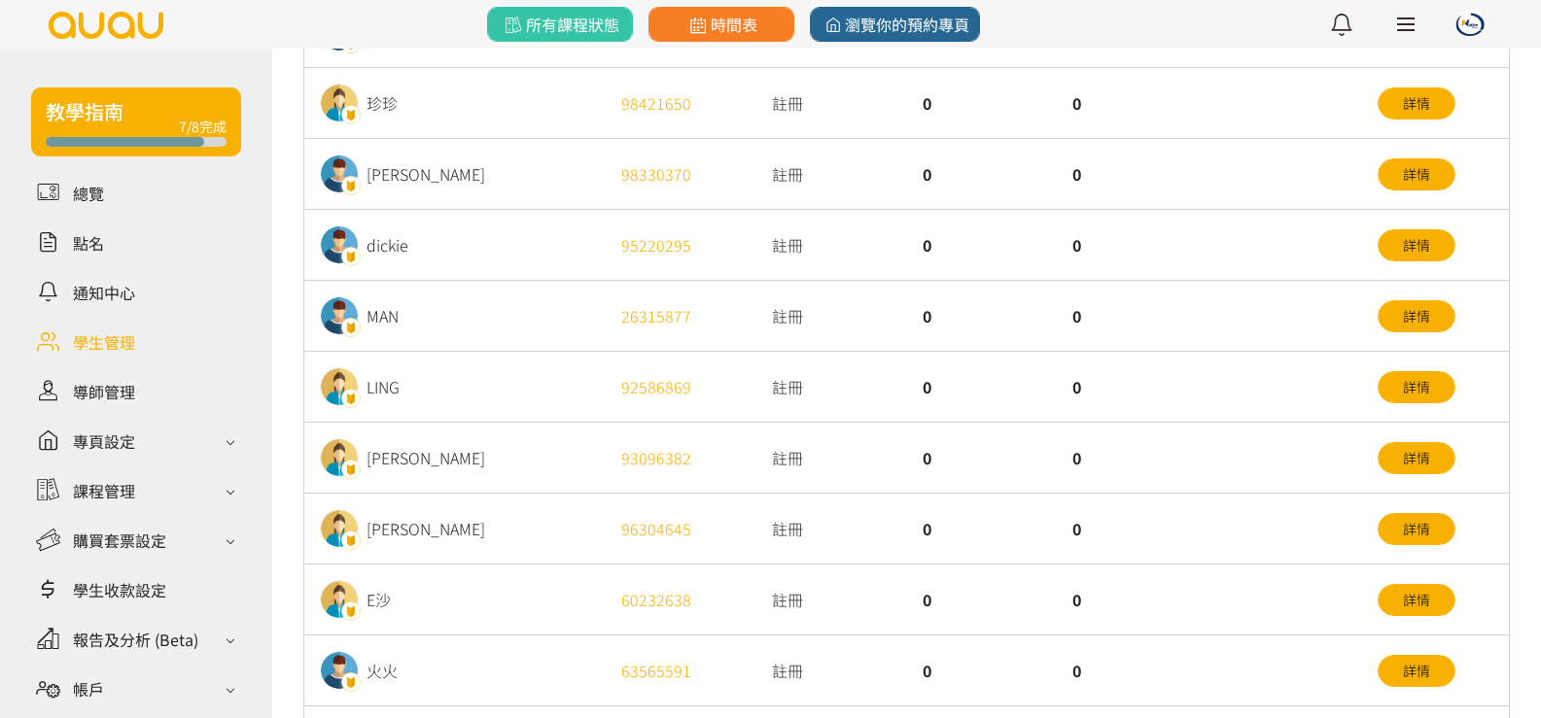
scroll to position [680, 0]
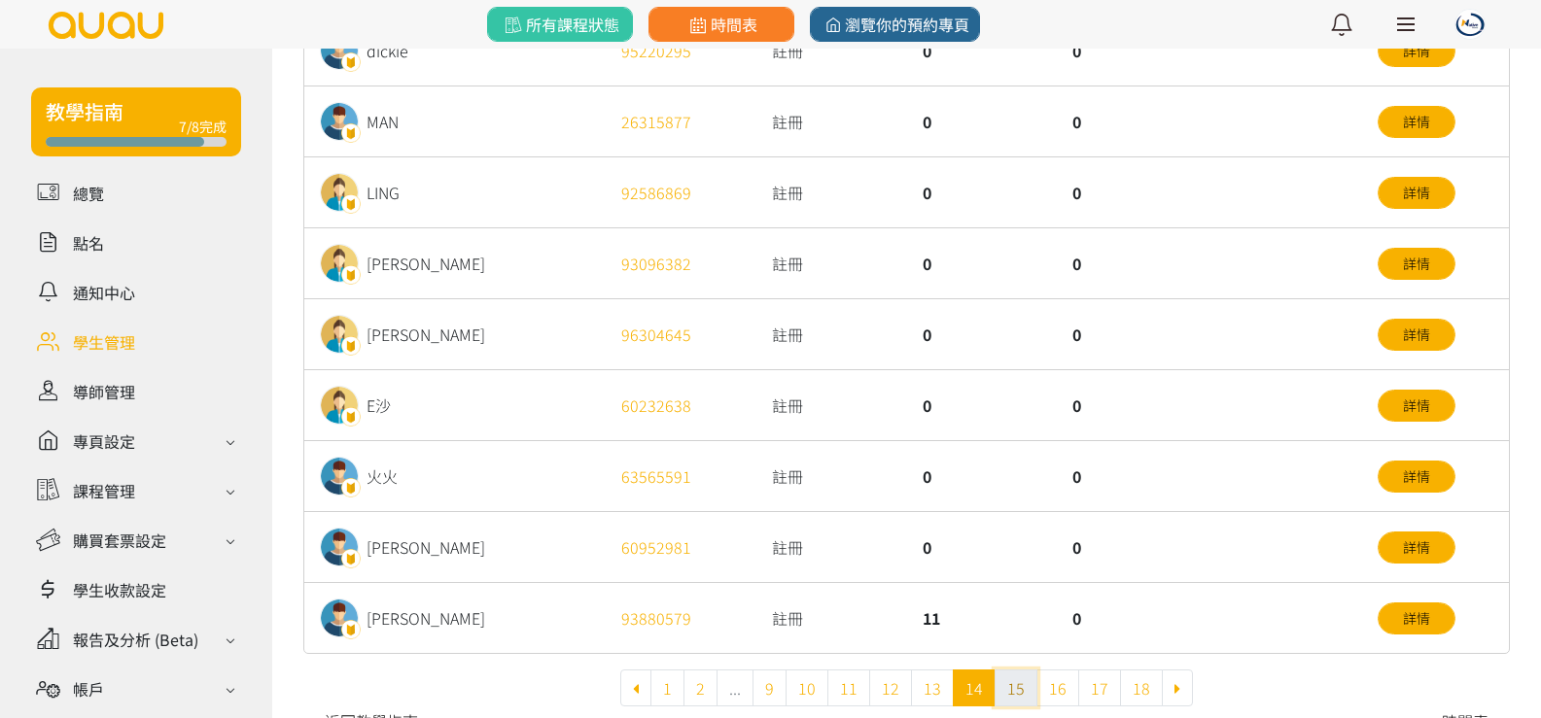
click at [1007, 686] on link "15" at bounding box center [1015, 688] width 43 height 37
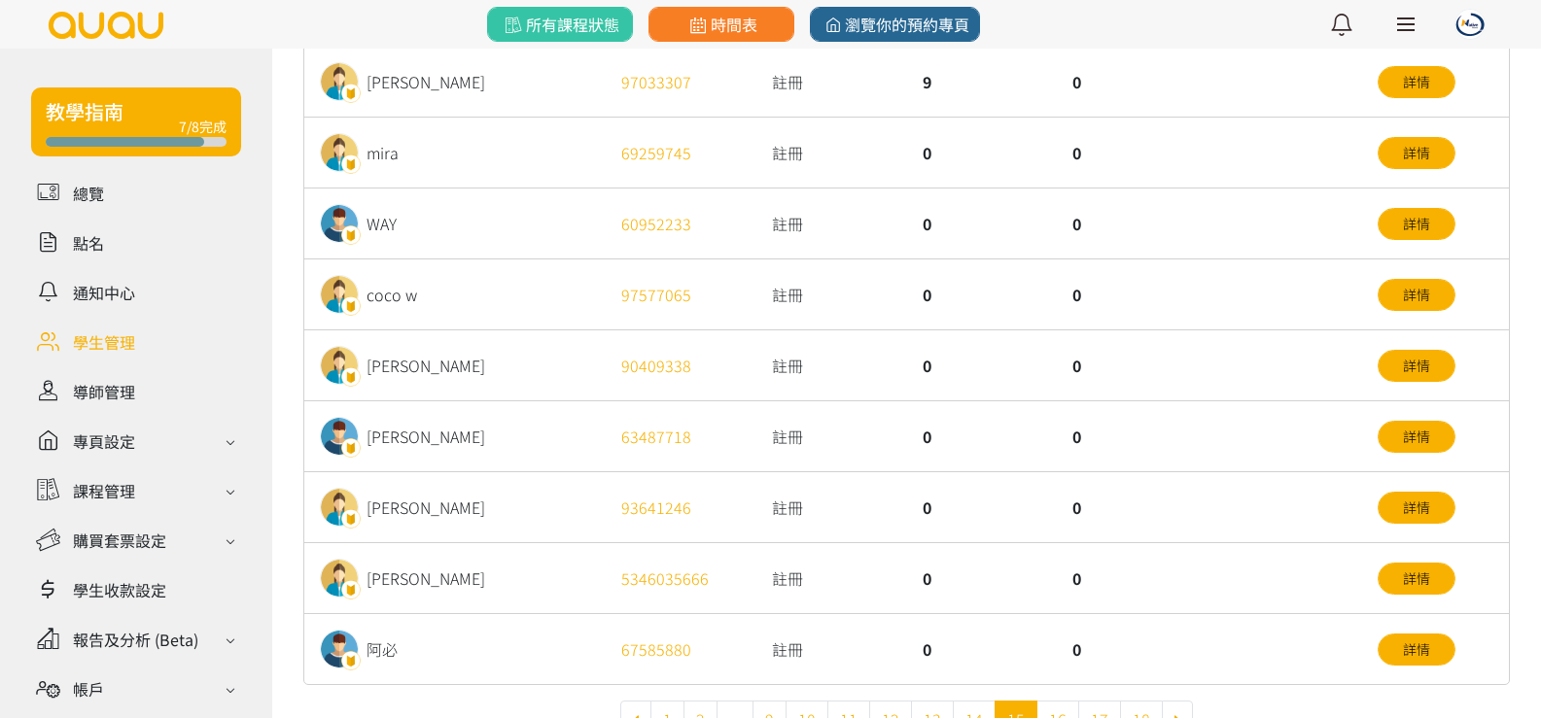
scroll to position [713, 0]
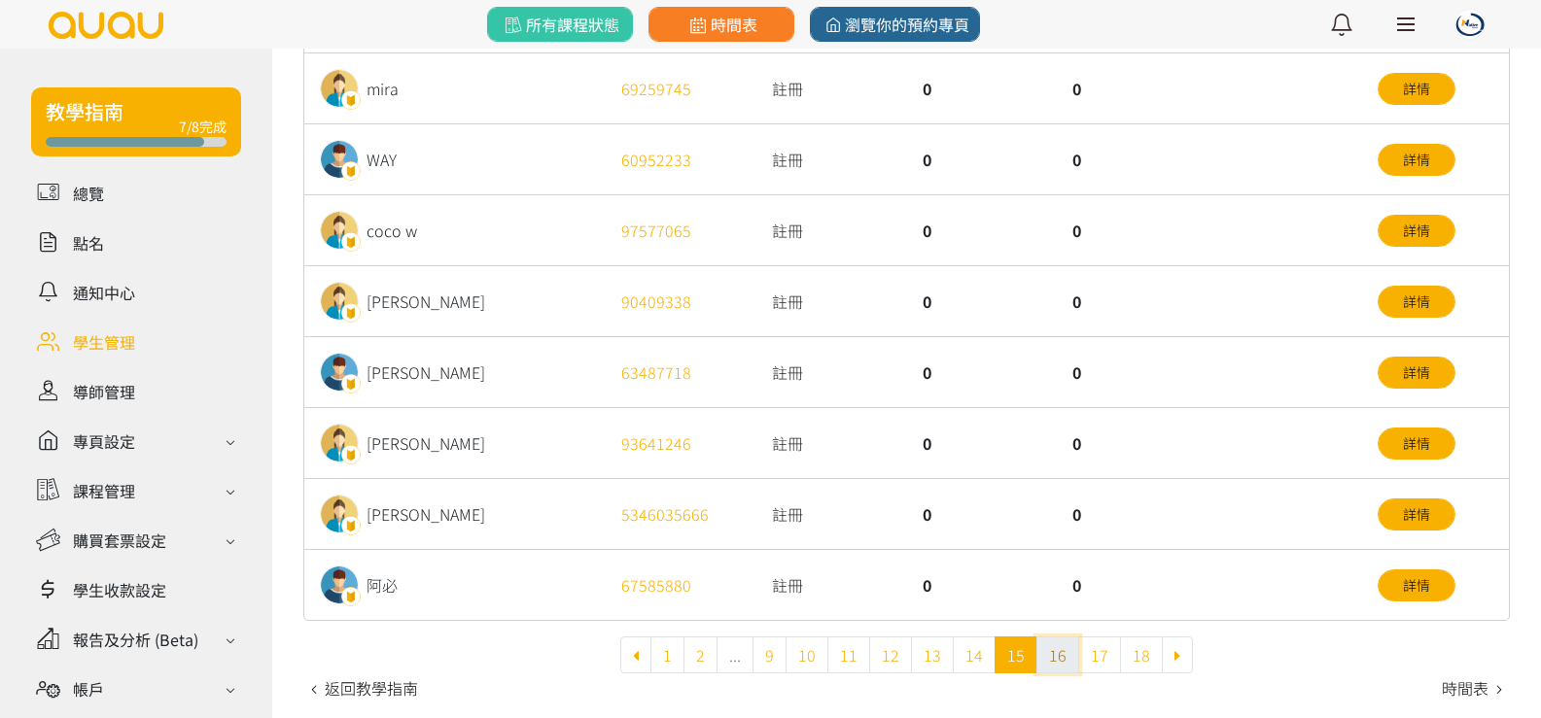
click at [1053, 662] on link "16" at bounding box center [1057, 655] width 43 height 37
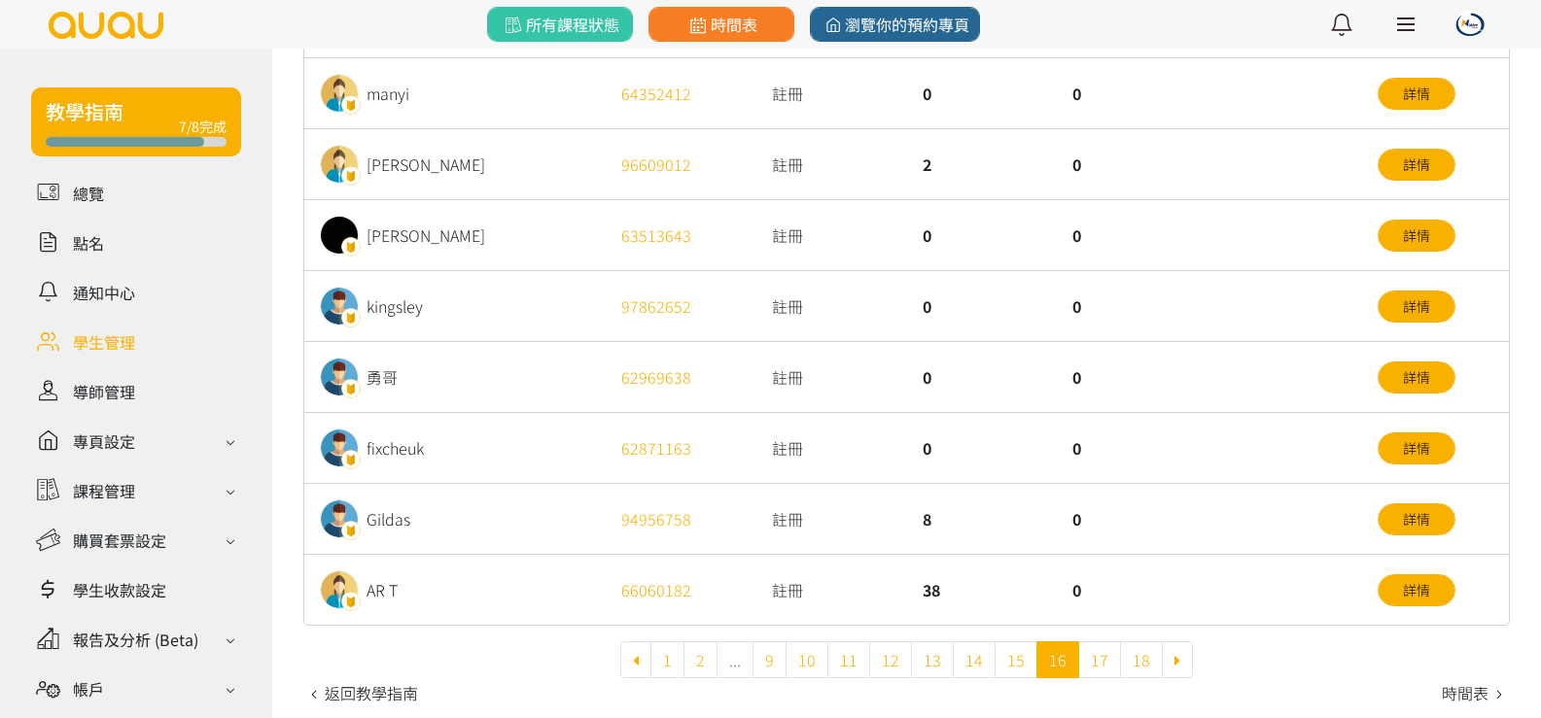
scroll to position [713, 0]
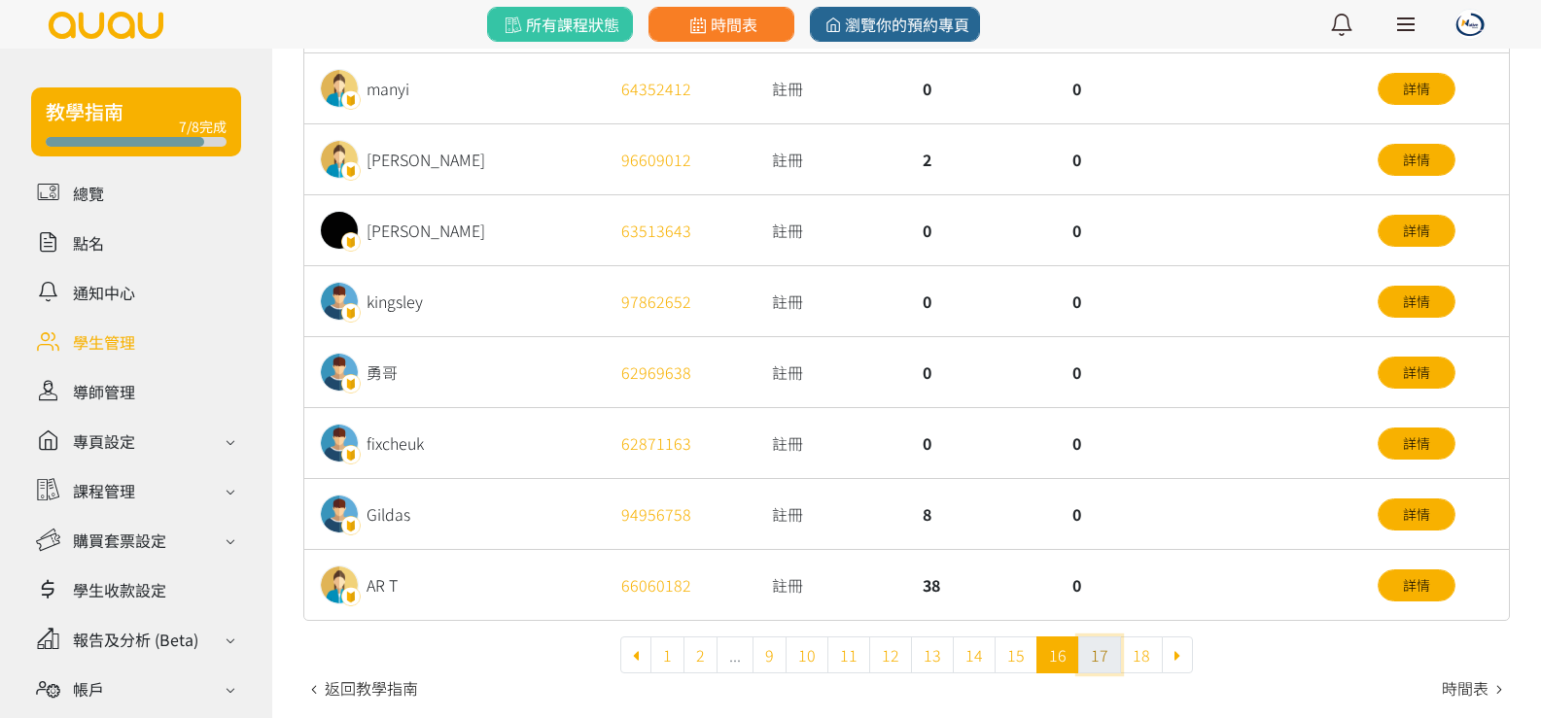
click at [1092, 658] on link "17" at bounding box center [1099, 655] width 43 height 37
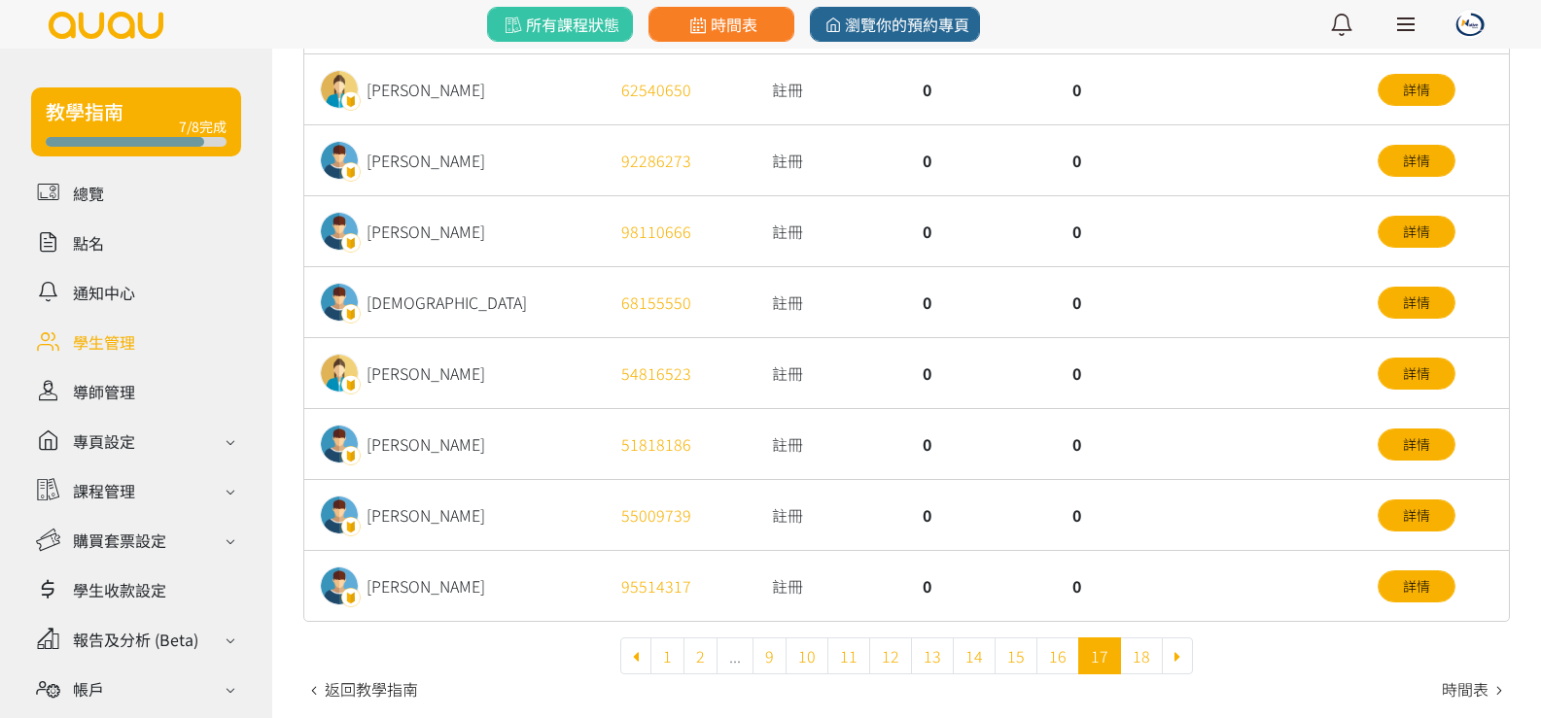
scroll to position [713, 0]
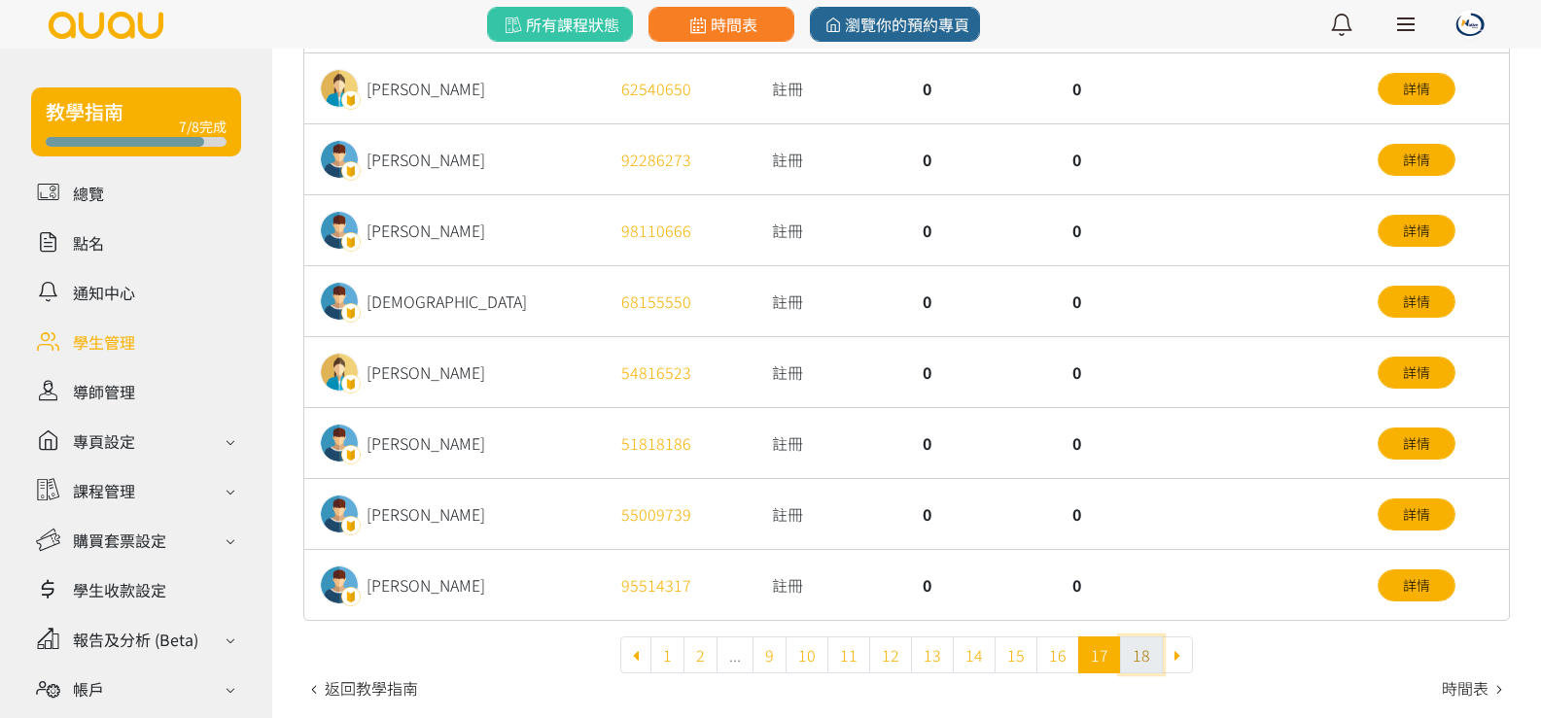
click at [1127, 646] on link "18" at bounding box center [1141, 655] width 43 height 37
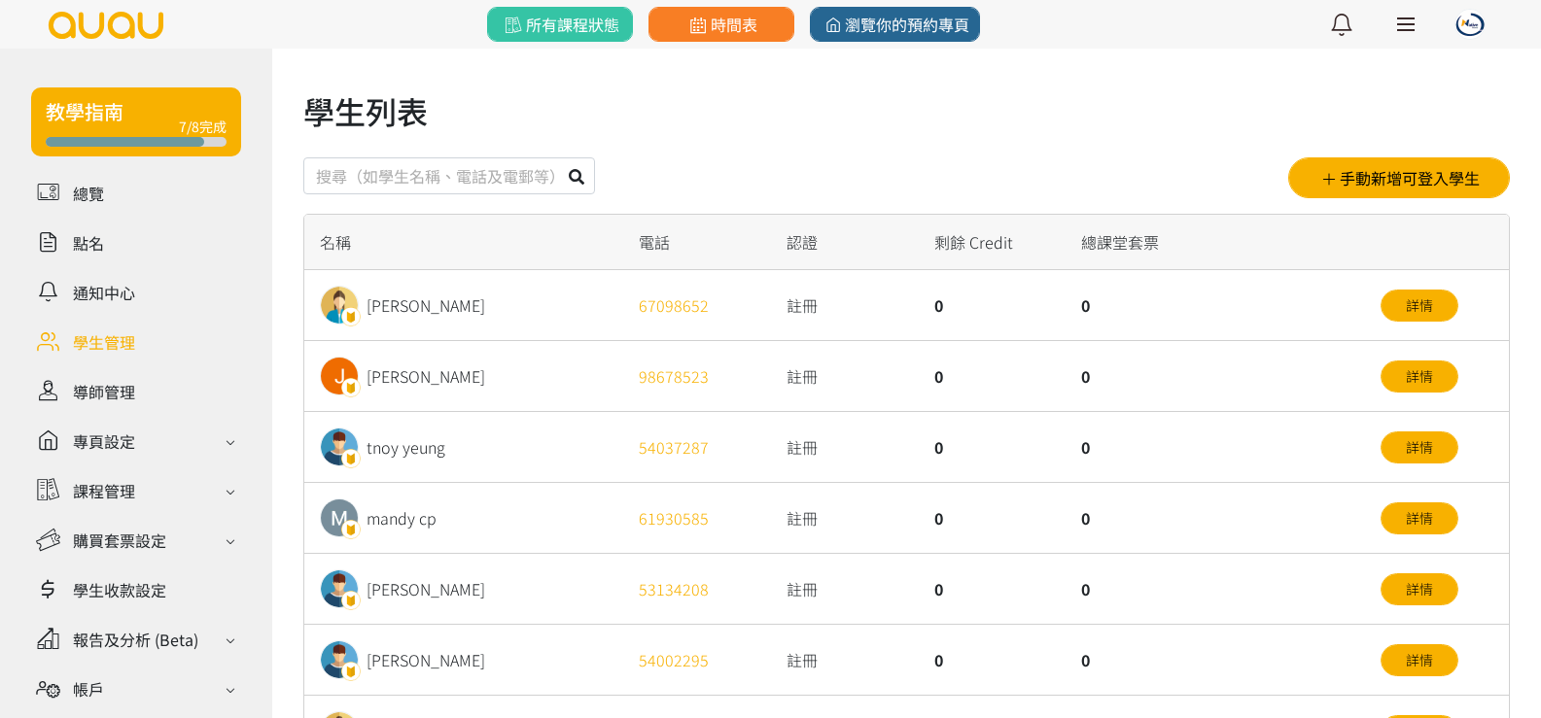
click at [110, 341] on link at bounding box center [136, 342] width 210 height 34
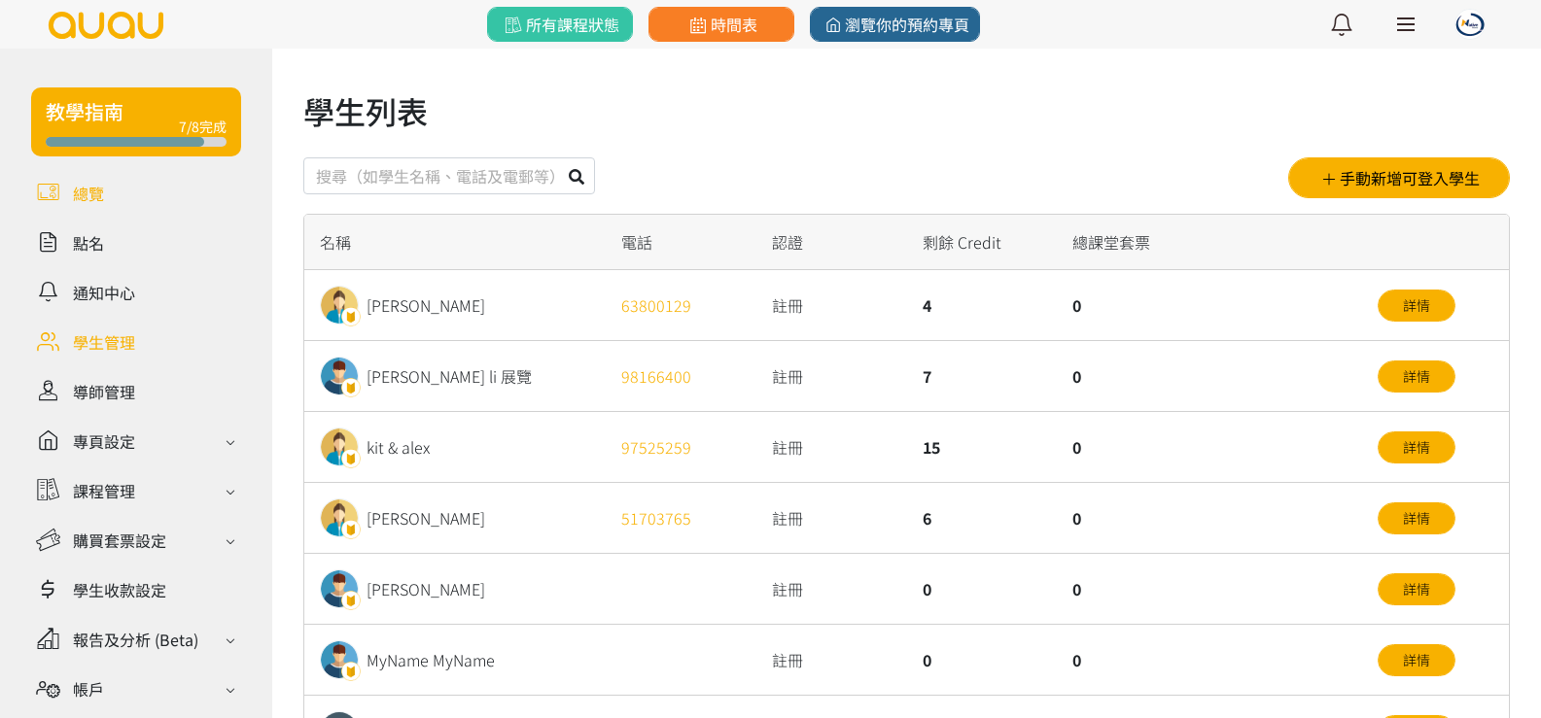
click at [79, 192] on link at bounding box center [136, 193] width 210 height 34
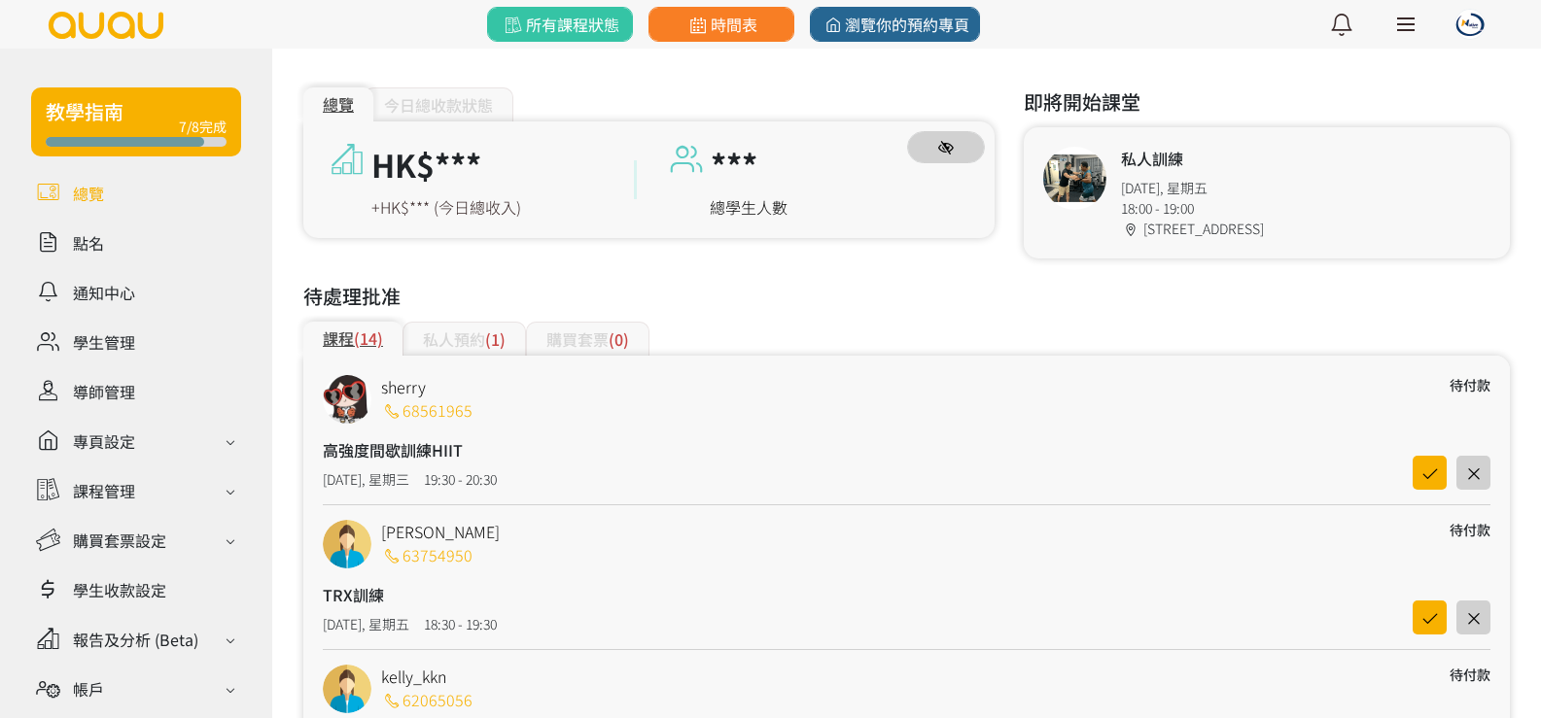
click at [945, 143] on icon "button" at bounding box center [946, 148] width 16 height 14
